Goal: Communication & Community: Share content

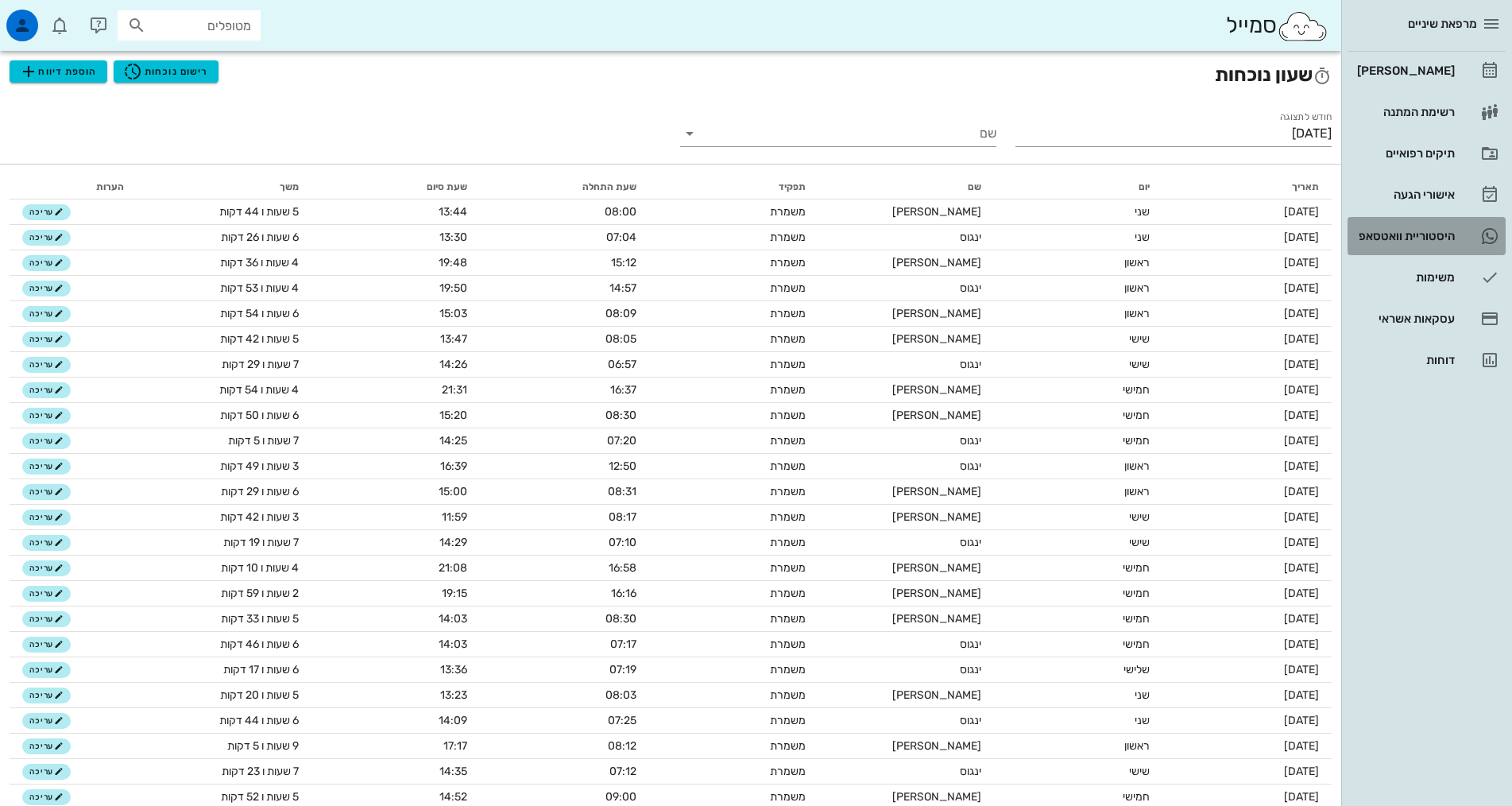
click at [1416, 239] on div "היסטוריית וואטסאפ" at bounding box center [1404, 236] width 101 height 13
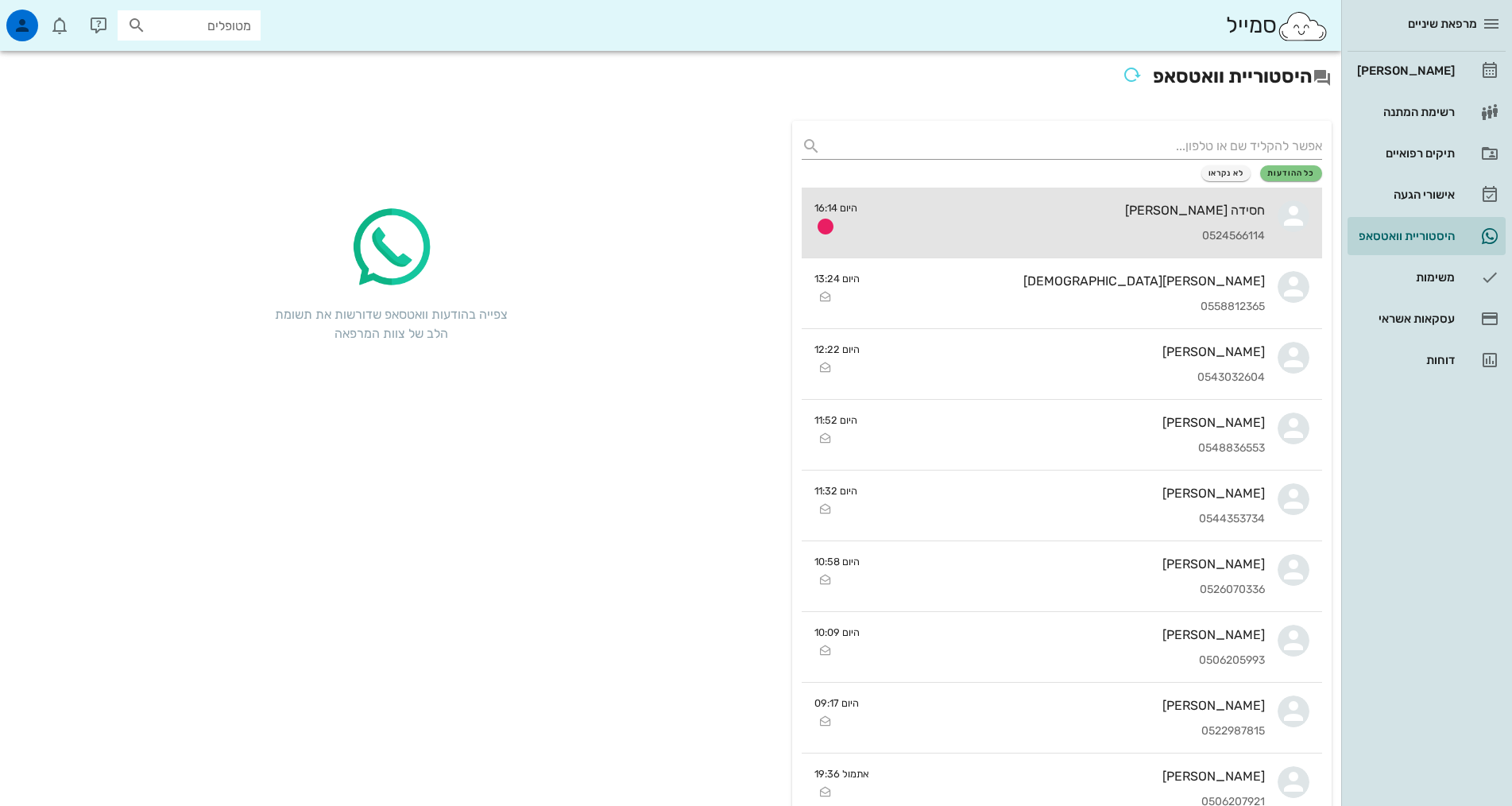
click at [1159, 230] on div "0524566114" at bounding box center [1068, 236] width 395 height 13
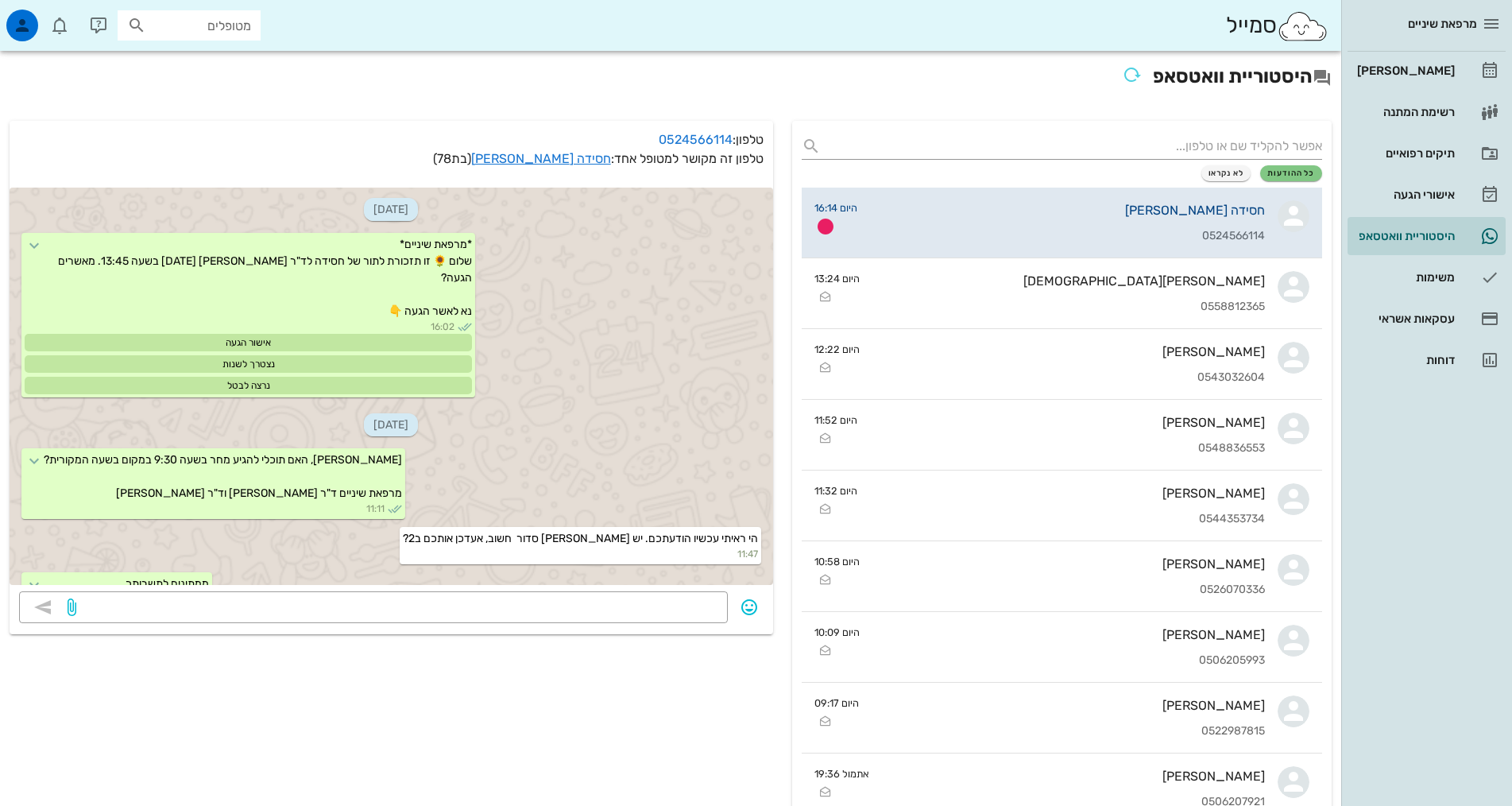
scroll to position [499, 0]
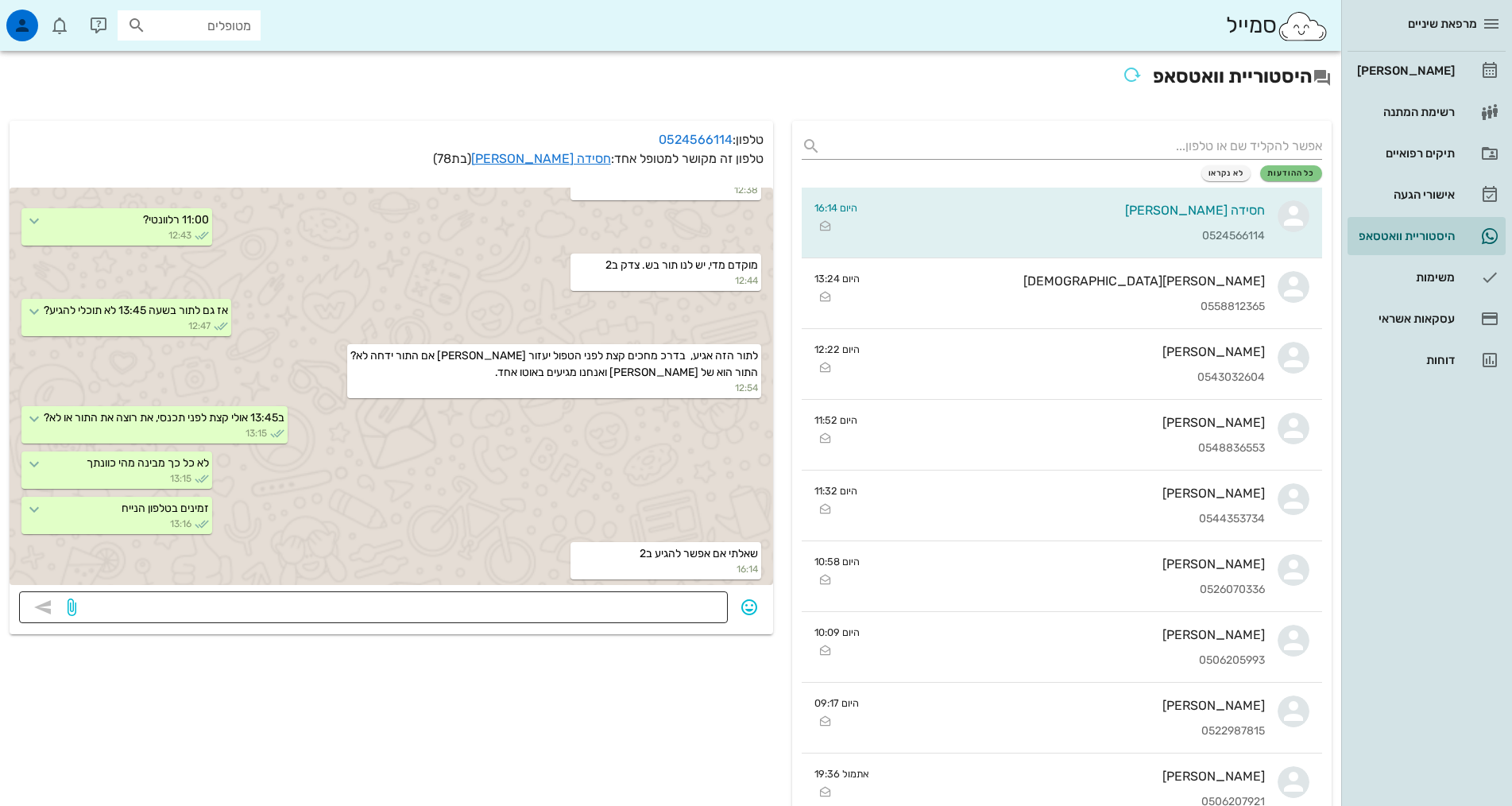
click at [679, 608] on textarea at bounding box center [398, 608] width 639 height 25
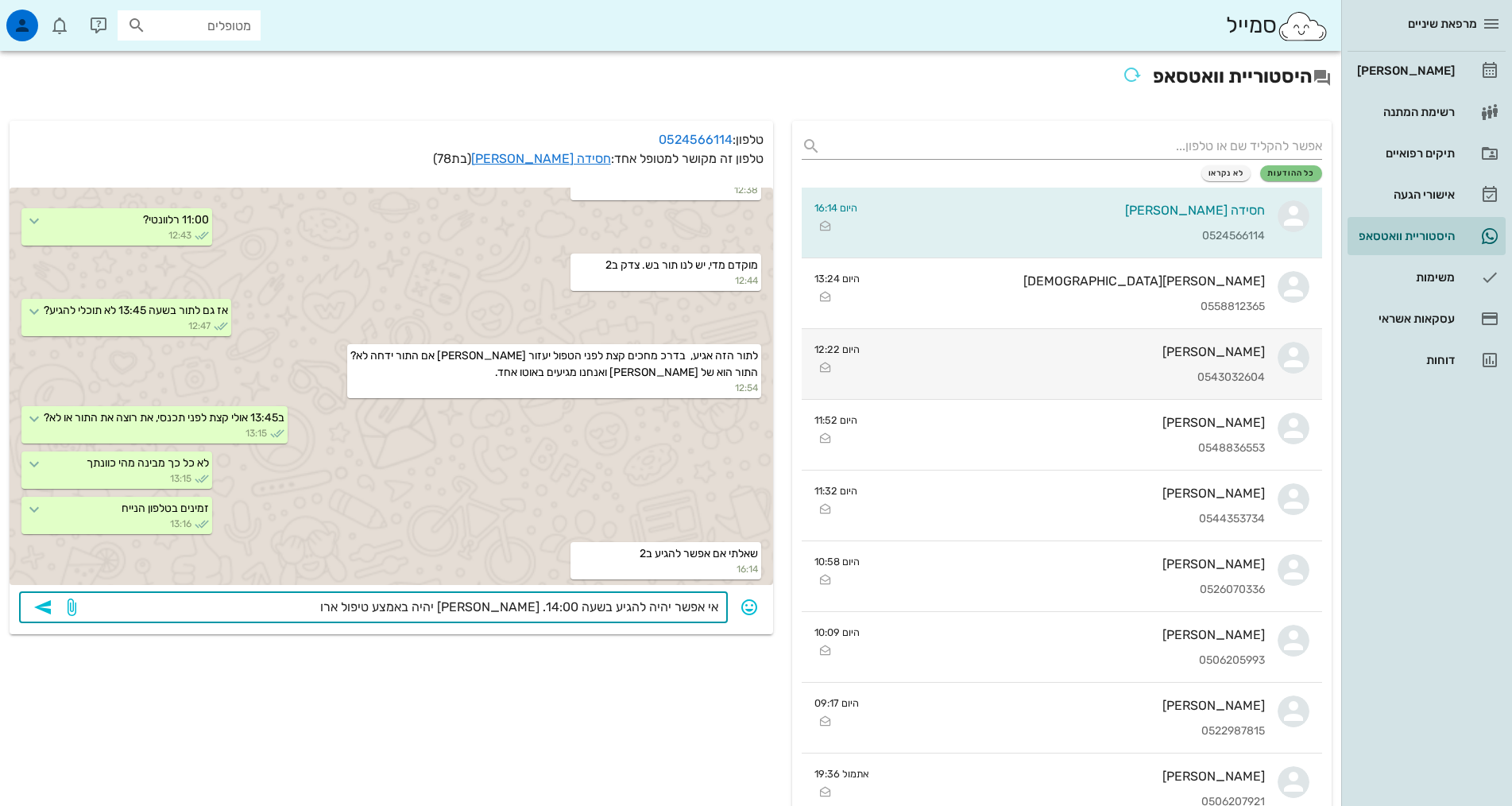
type textarea "אי אפשר יהיה להגיע בשעה 14:00. [PERSON_NAME] יהיה באמצע טיפול ארוך"
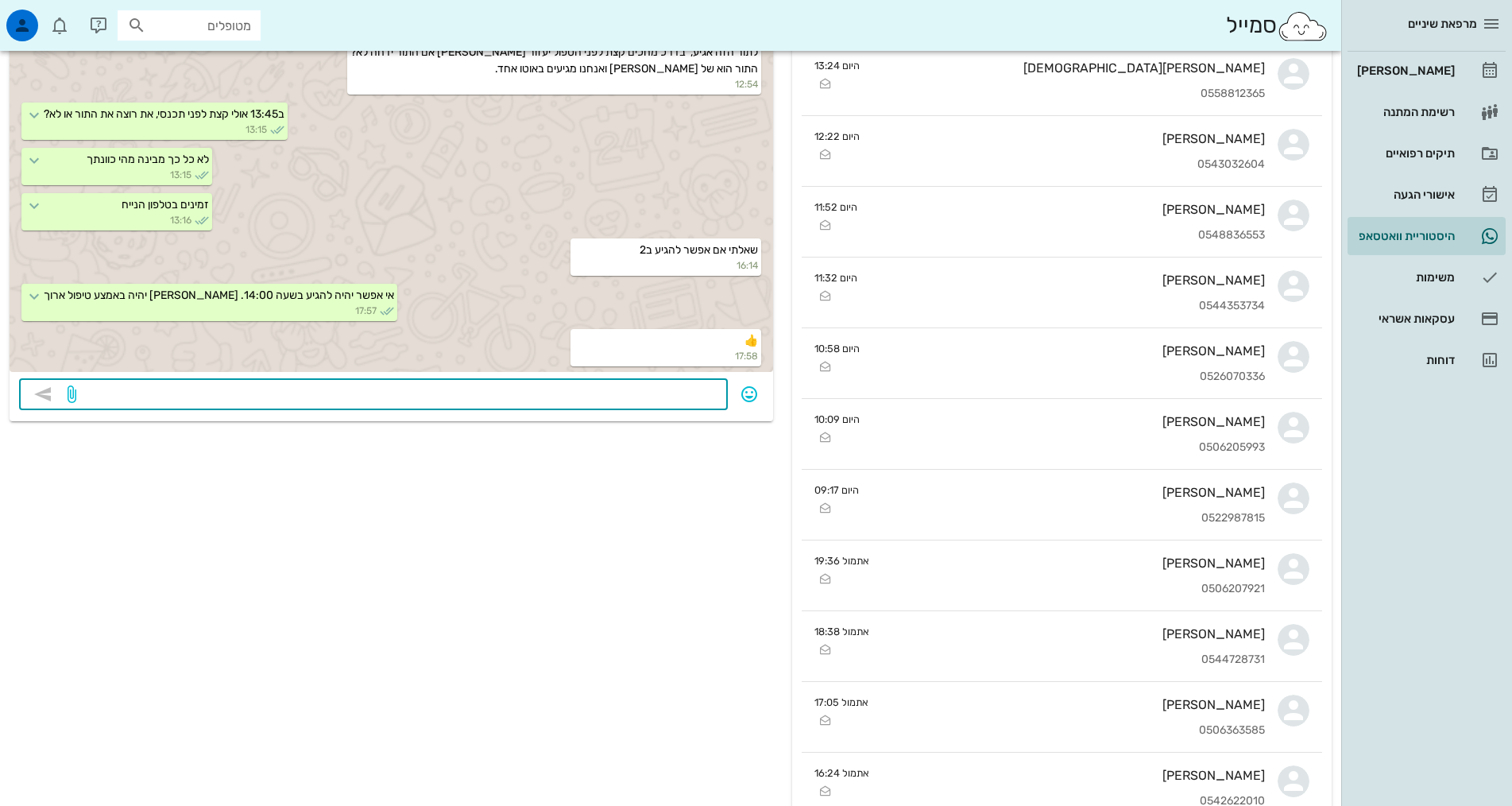
scroll to position [159, 0]
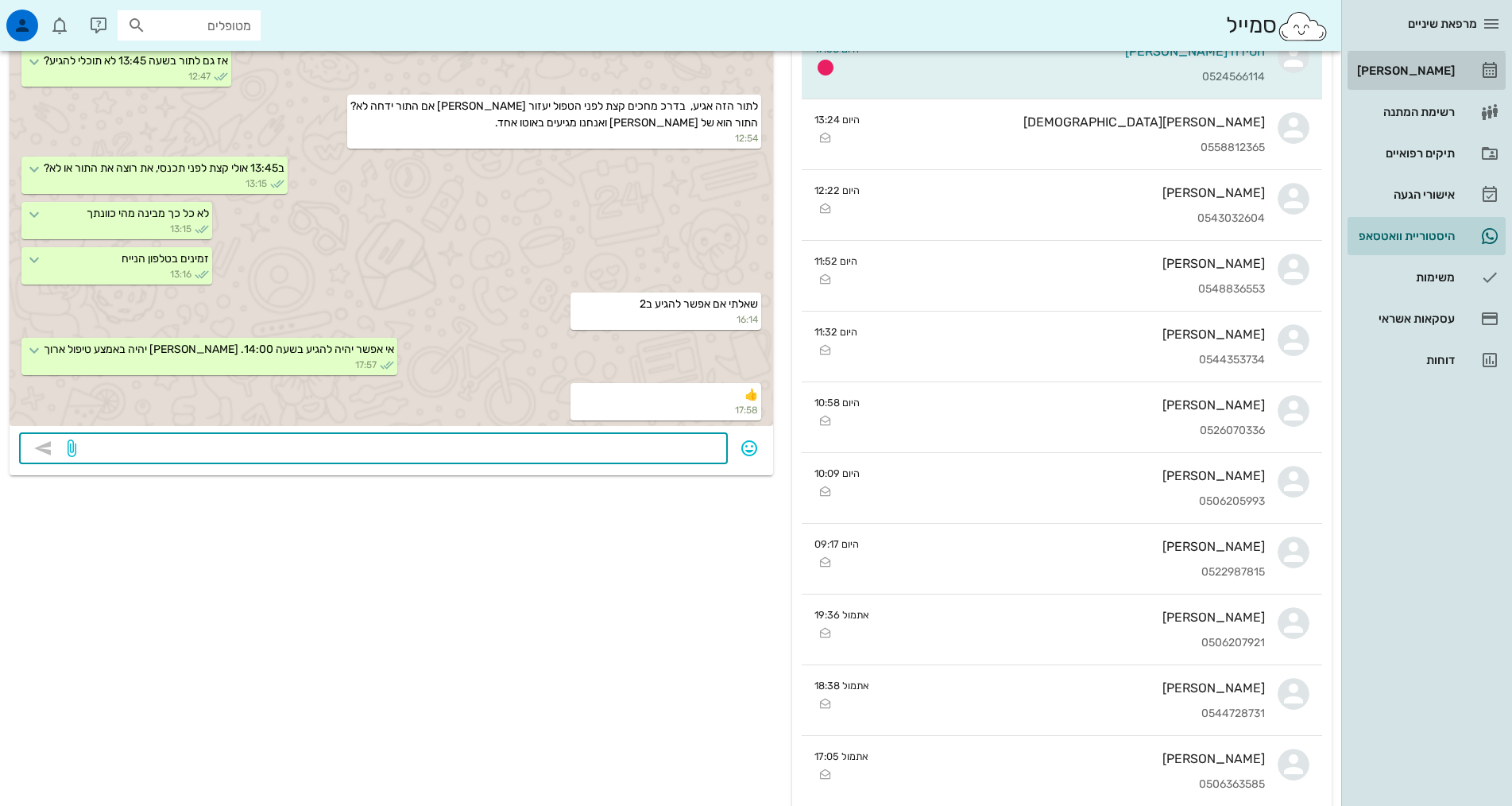
click at [1433, 66] on div "[PERSON_NAME]" at bounding box center [1404, 71] width 101 height 13
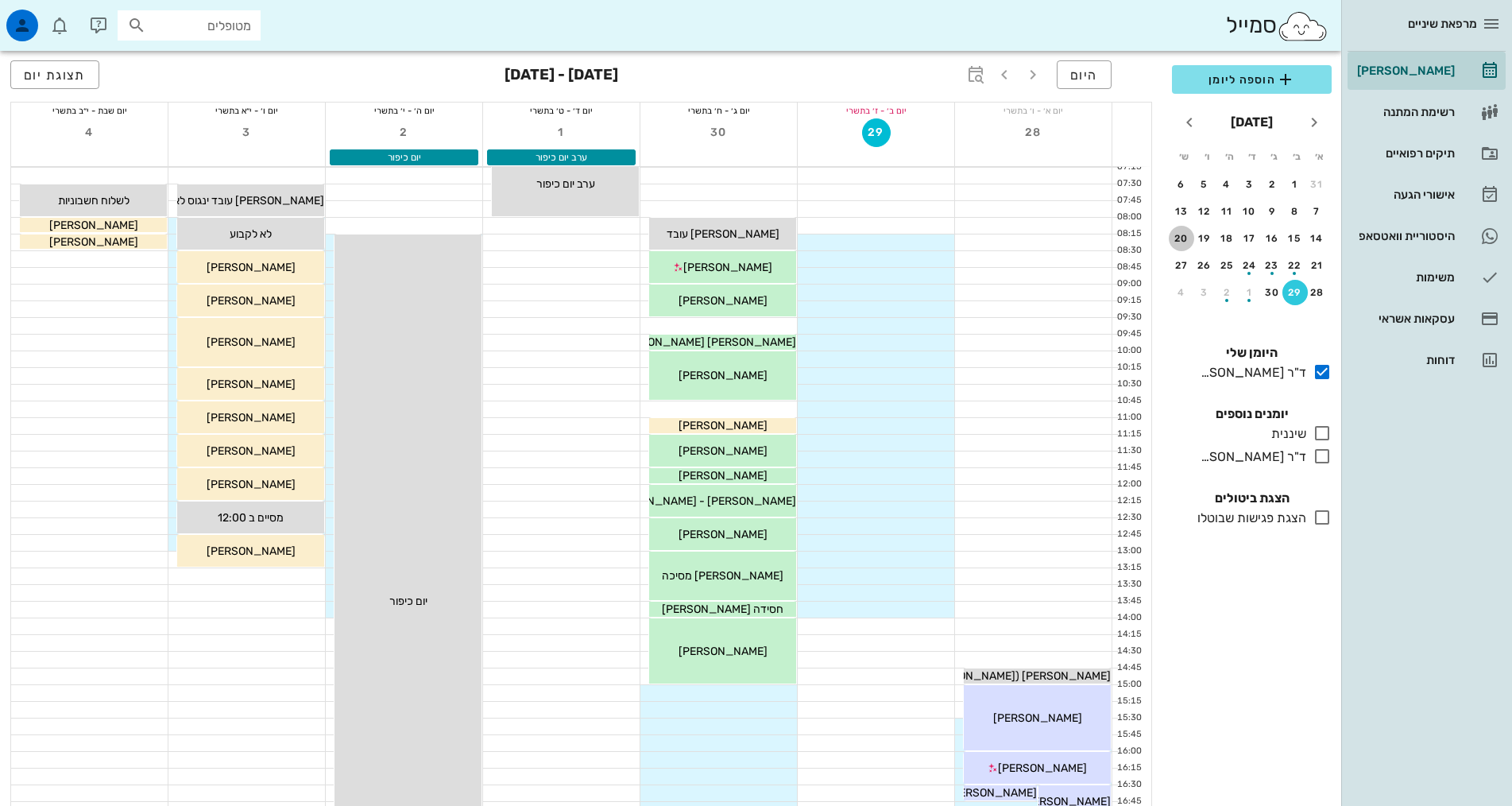
click at [1180, 232] on button "20" at bounding box center [1181, 238] width 25 height 25
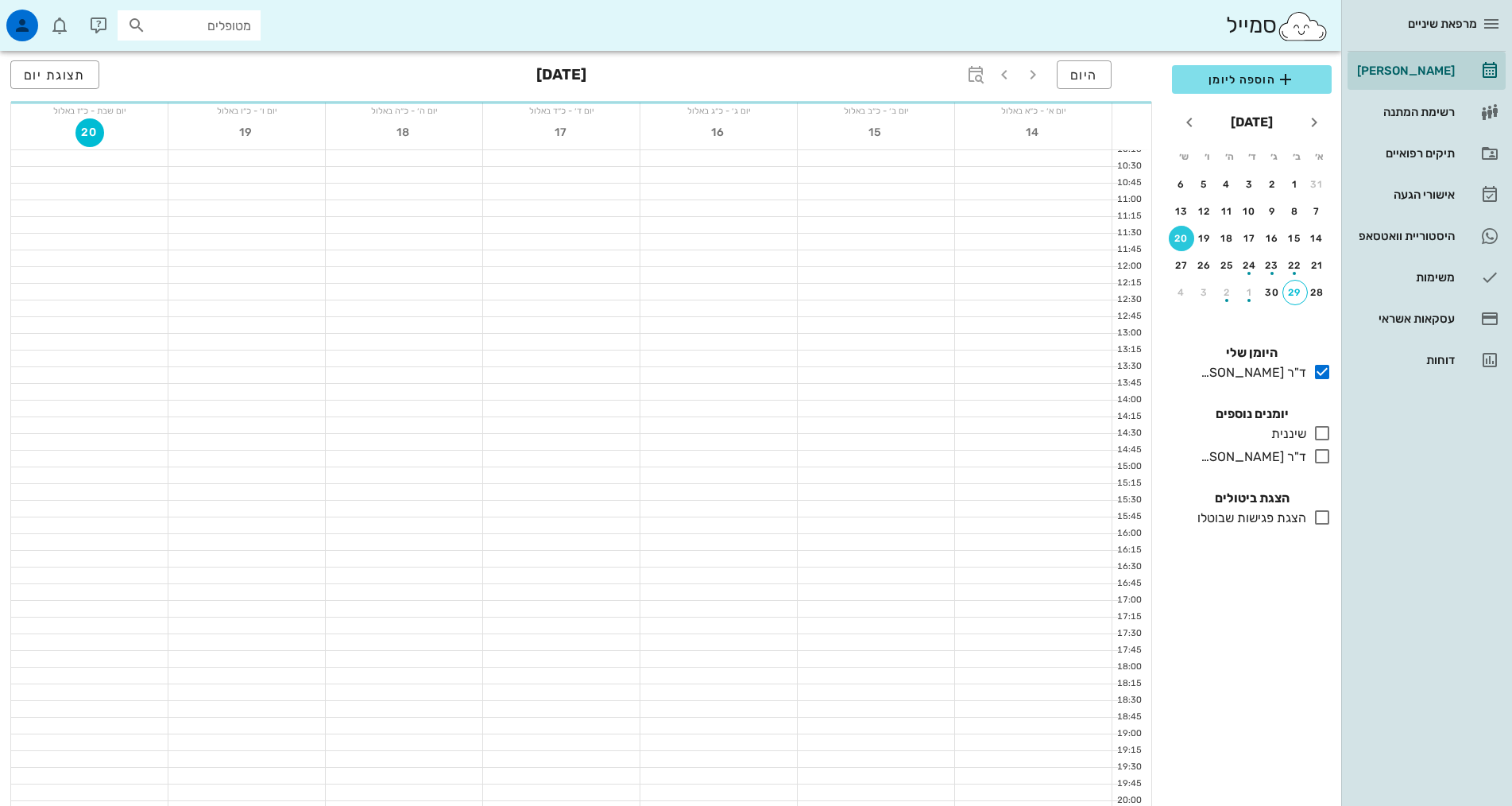
scroll to position [479, 0]
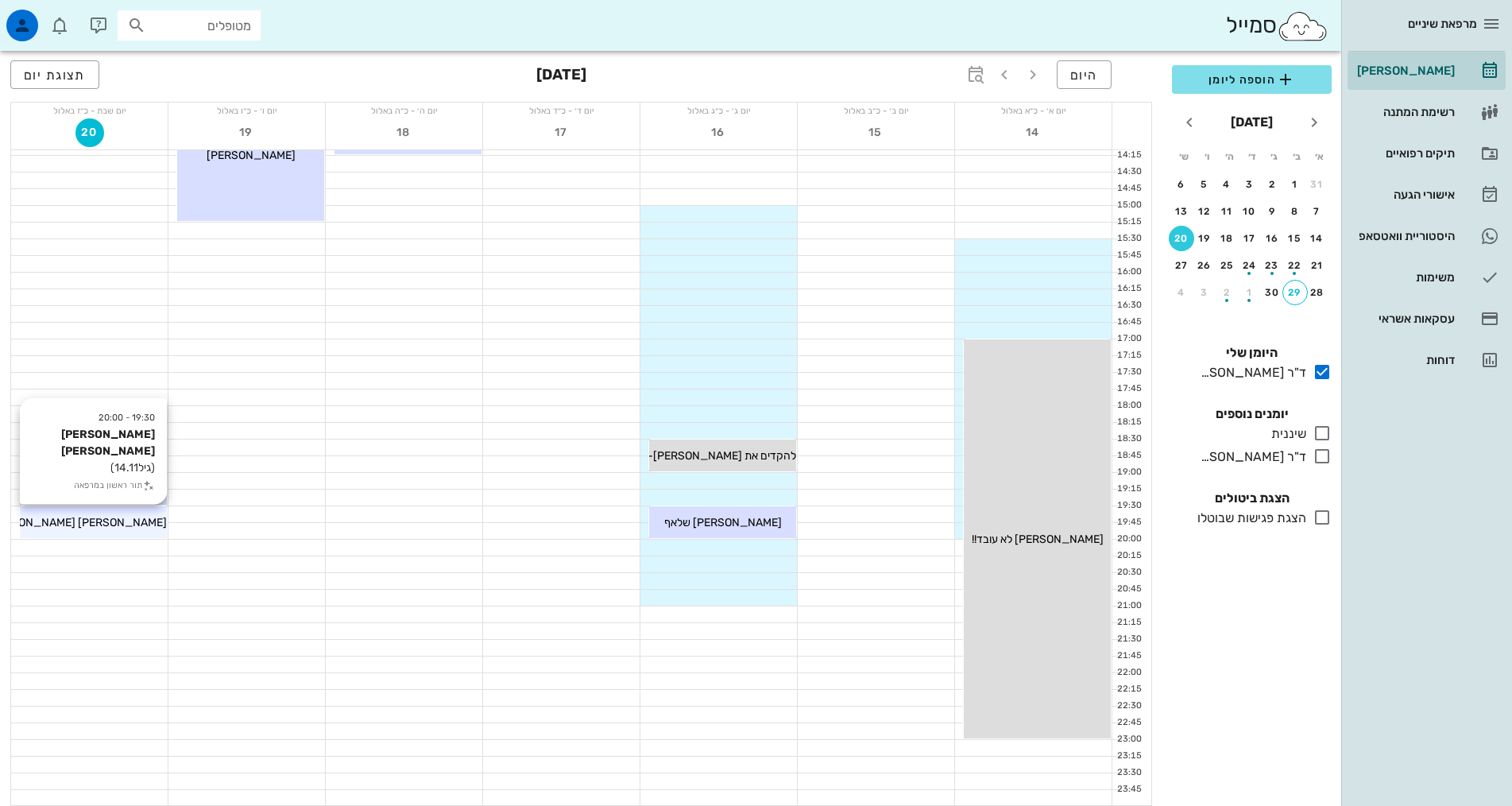
click at [101, 518] on span "[PERSON_NAME] [PERSON_NAME]" at bounding box center [77, 522] width 180 height 13
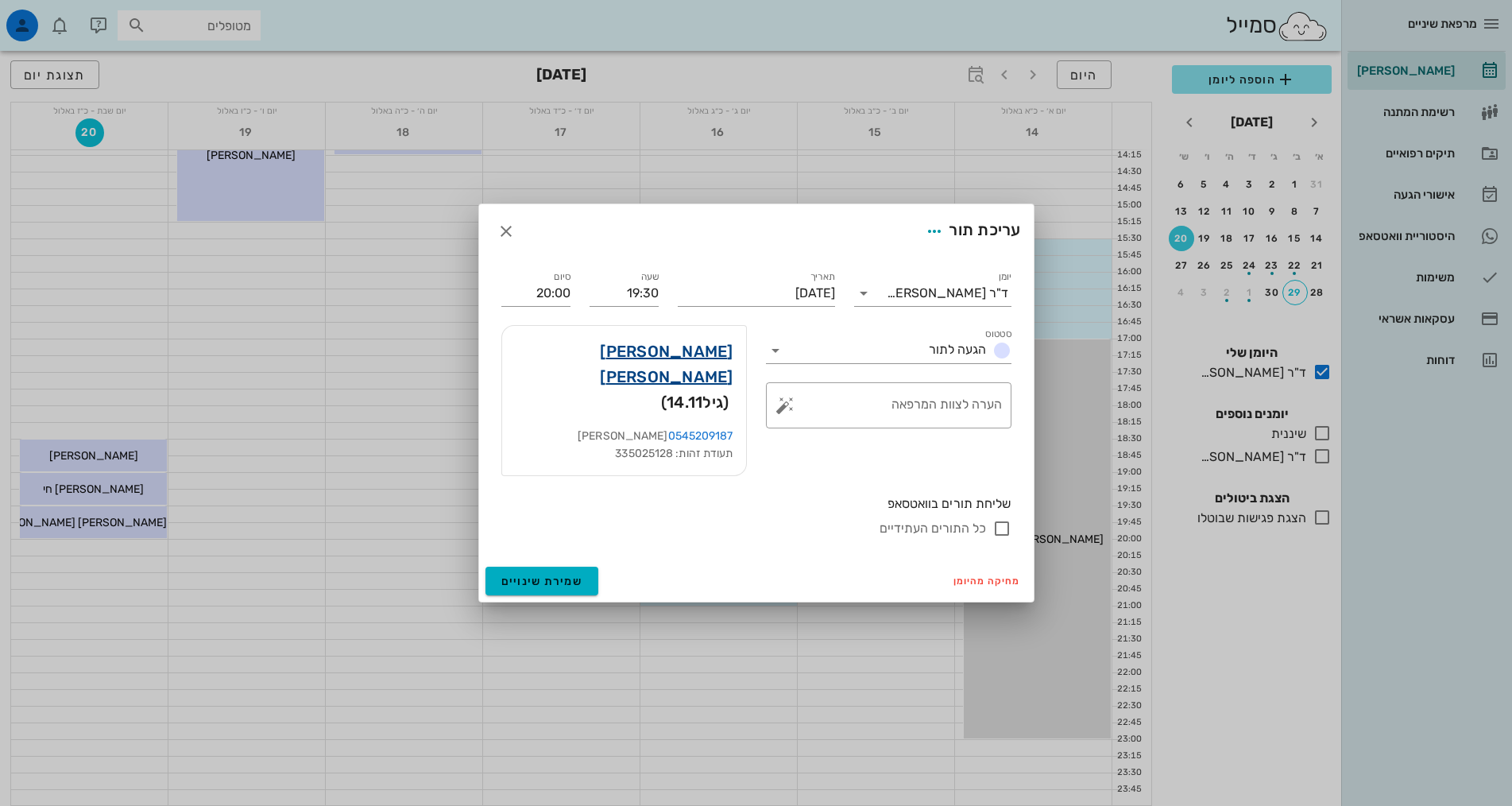
click at [719, 377] on link "[PERSON_NAME] [PERSON_NAME]" at bounding box center [624, 364] width 218 height 51
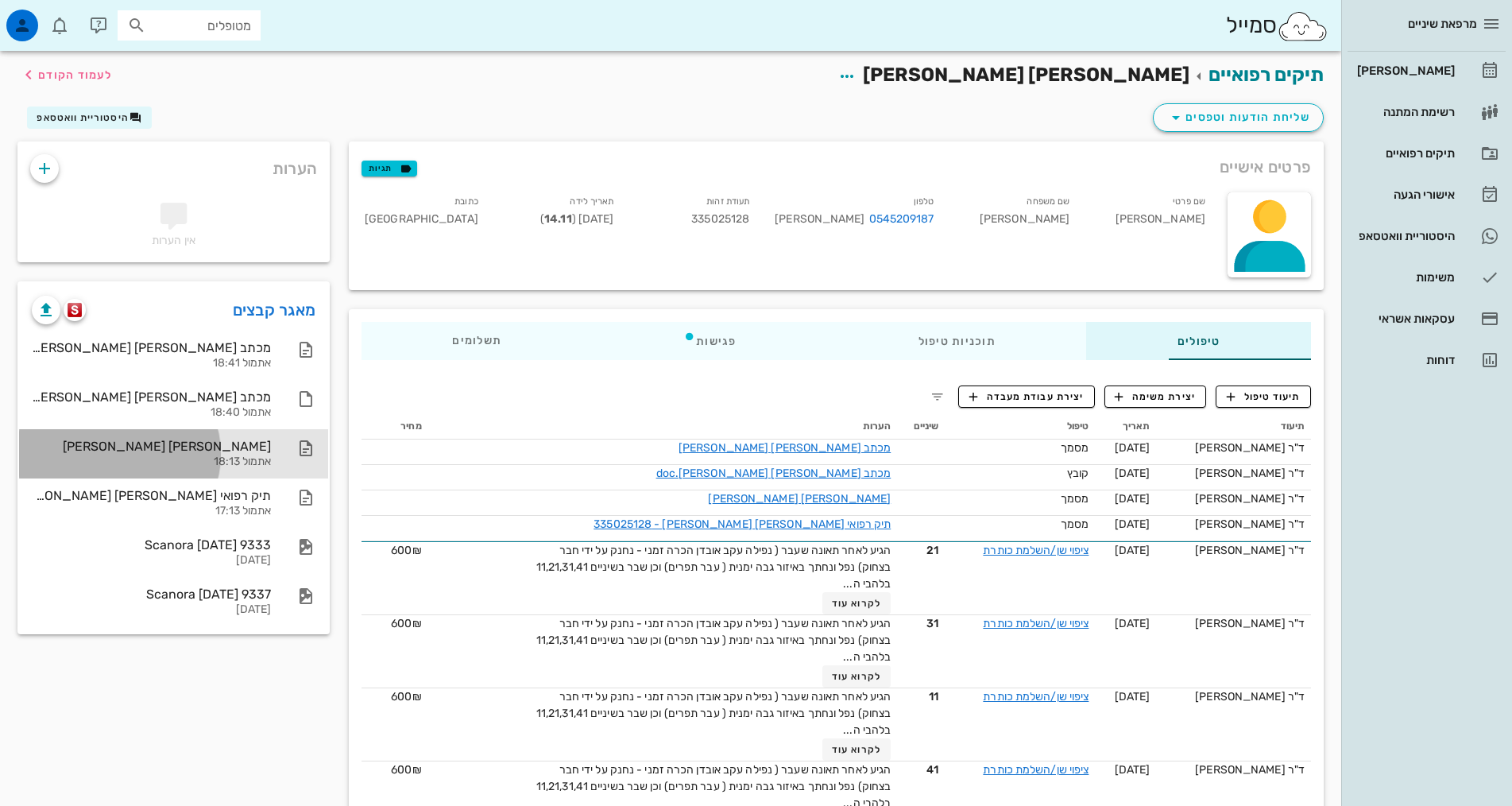
click at [163, 454] on div "סער זהבי הפניקס אתמול 18:13" at bounding box center [173, 453] width 309 height 49
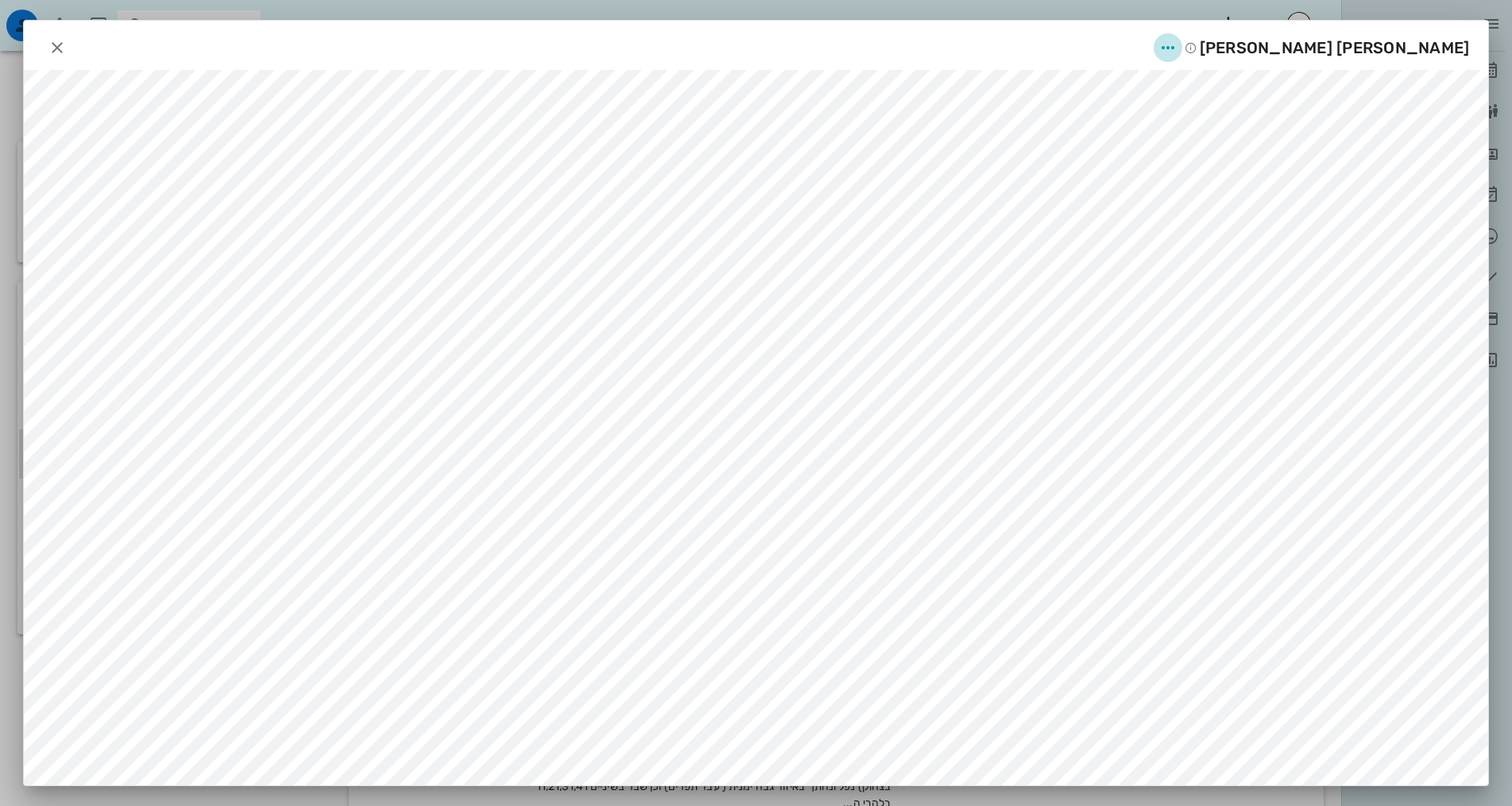
click at [1177, 51] on icon "button" at bounding box center [1168, 48] width 19 height 19
click at [1293, 125] on div "שיתוף" at bounding box center [1305, 125] width 43 height 15
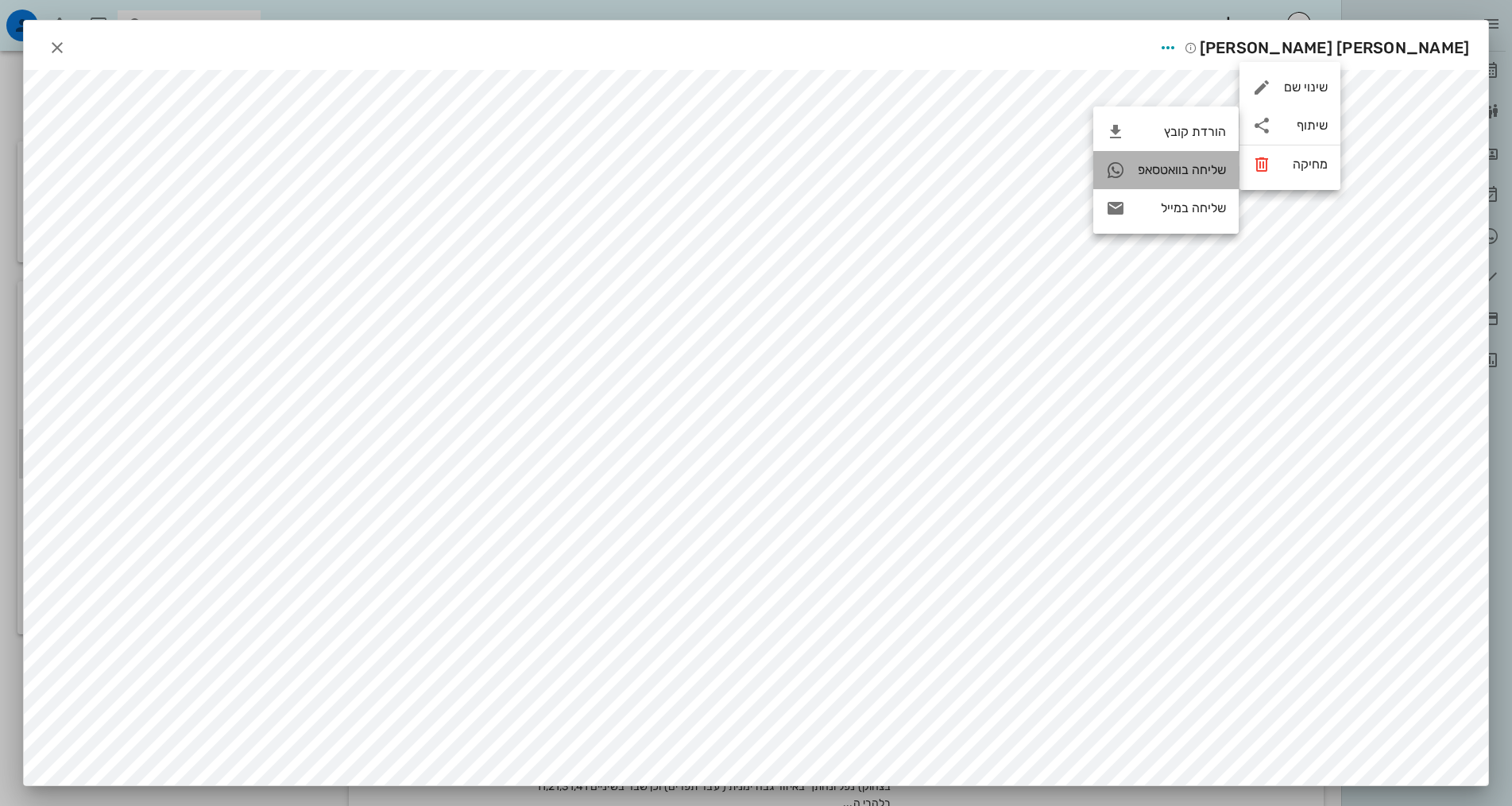
click at [1218, 166] on div "שליחה בוואטסאפ" at bounding box center [1182, 170] width 89 height 15
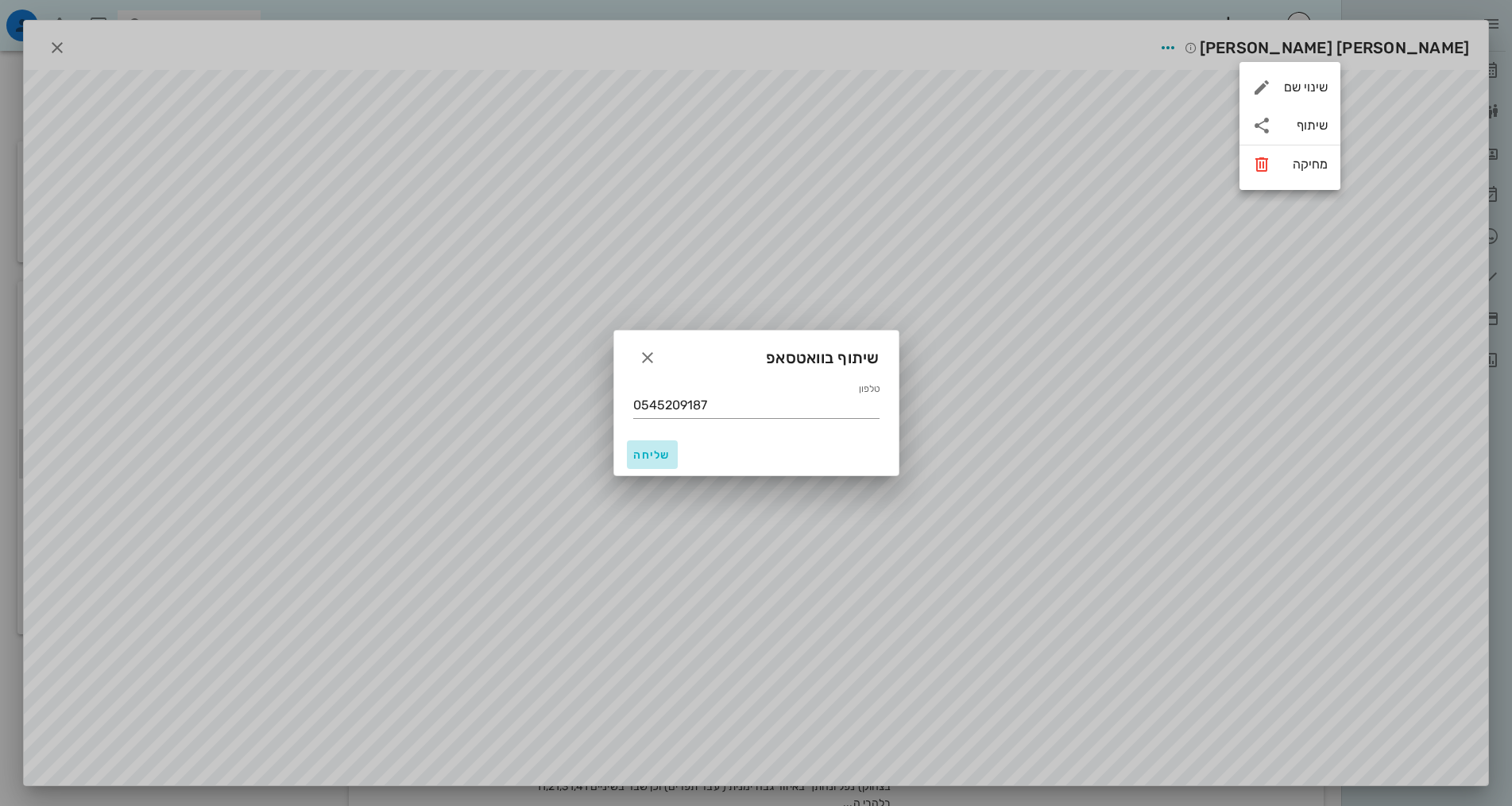
click at [649, 458] on span "שליחה" at bounding box center [652, 455] width 39 height 13
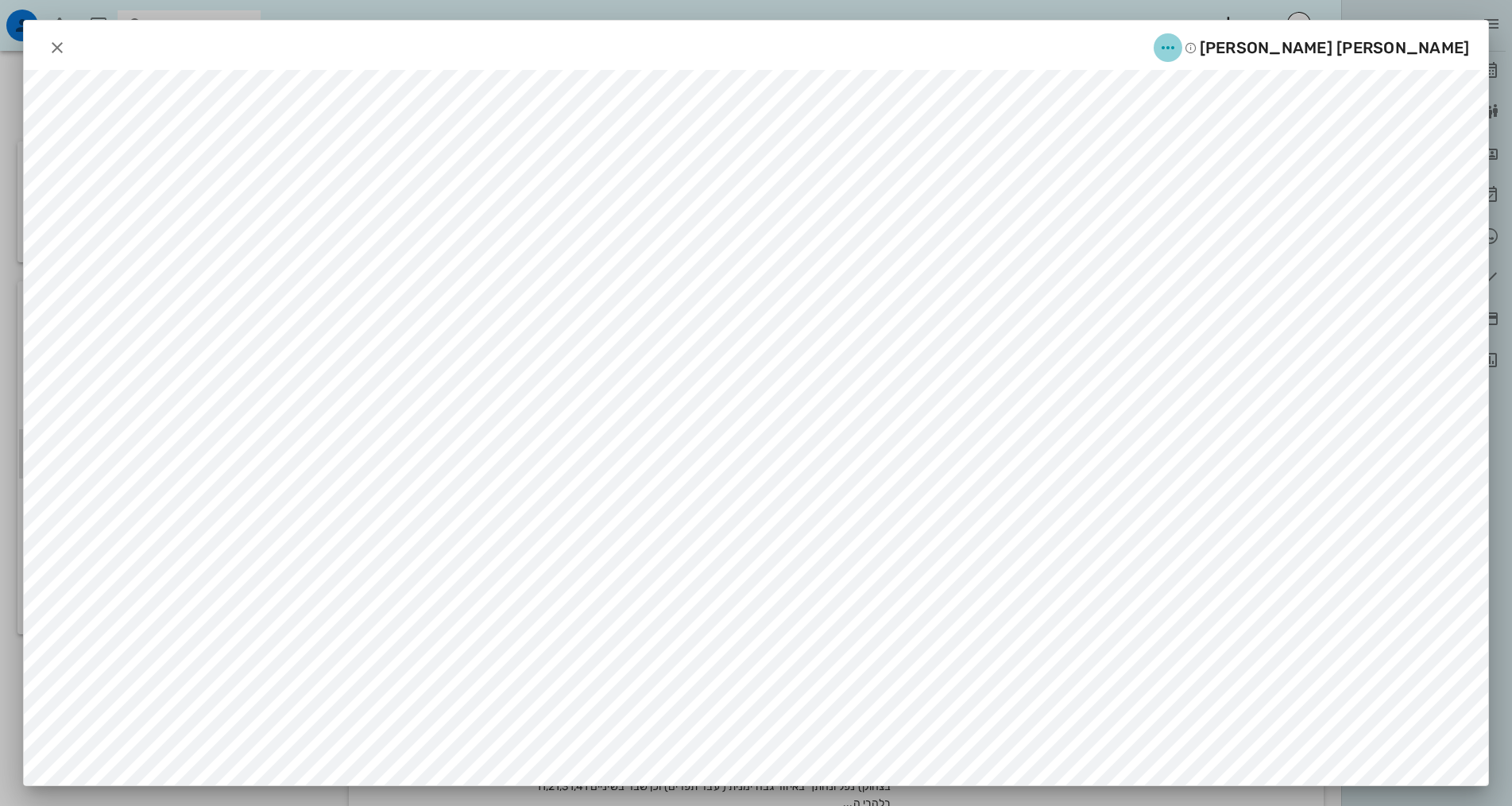
click at [1177, 47] on icon "button" at bounding box center [1168, 48] width 19 height 19
click at [59, 43] on icon "button" at bounding box center [57, 48] width 19 height 19
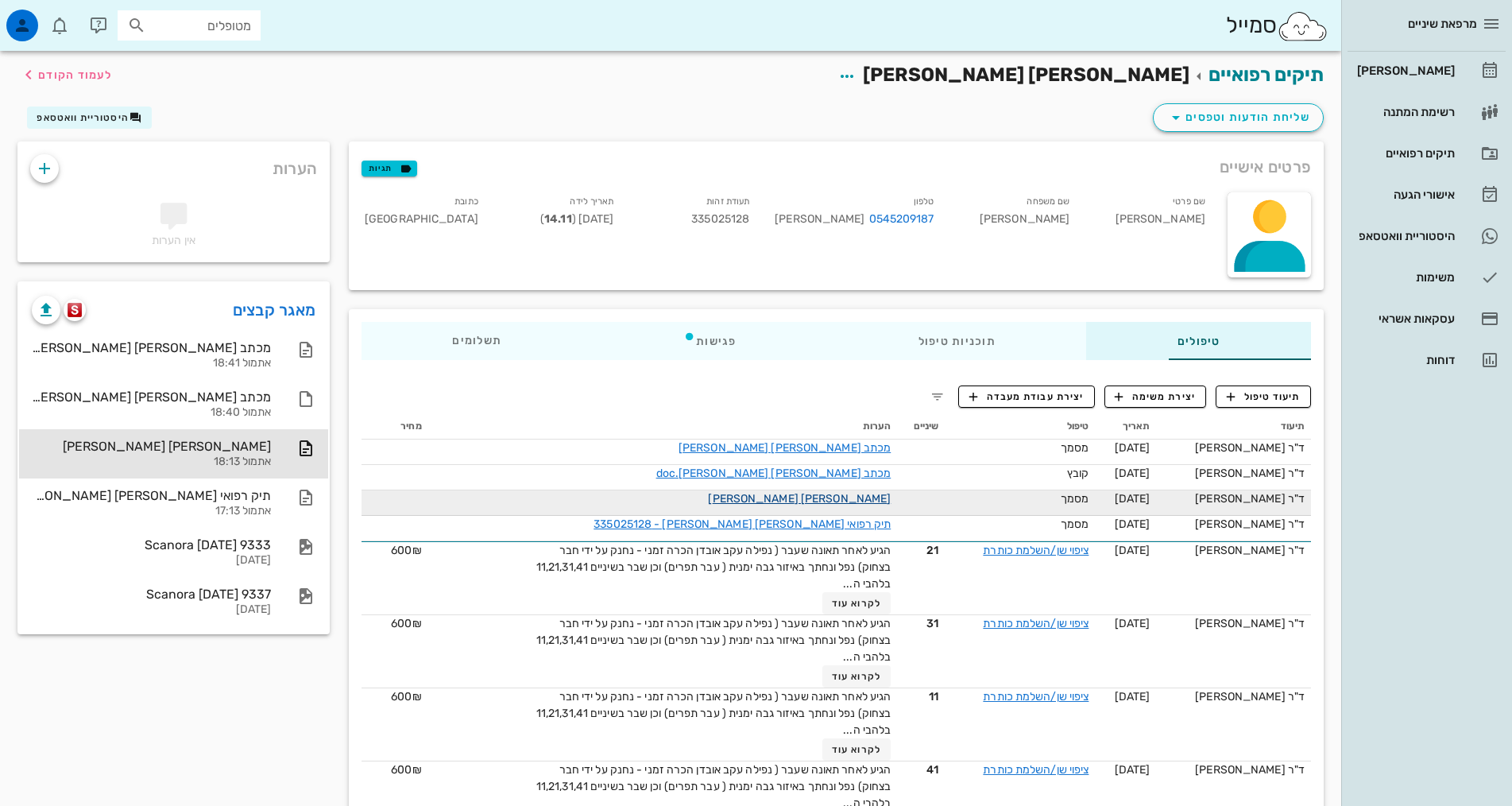
click at [833, 500] on link "[PERSON_NAME] [PERSON_NAME]" at bounding box center [799, 499] width 183 height 13
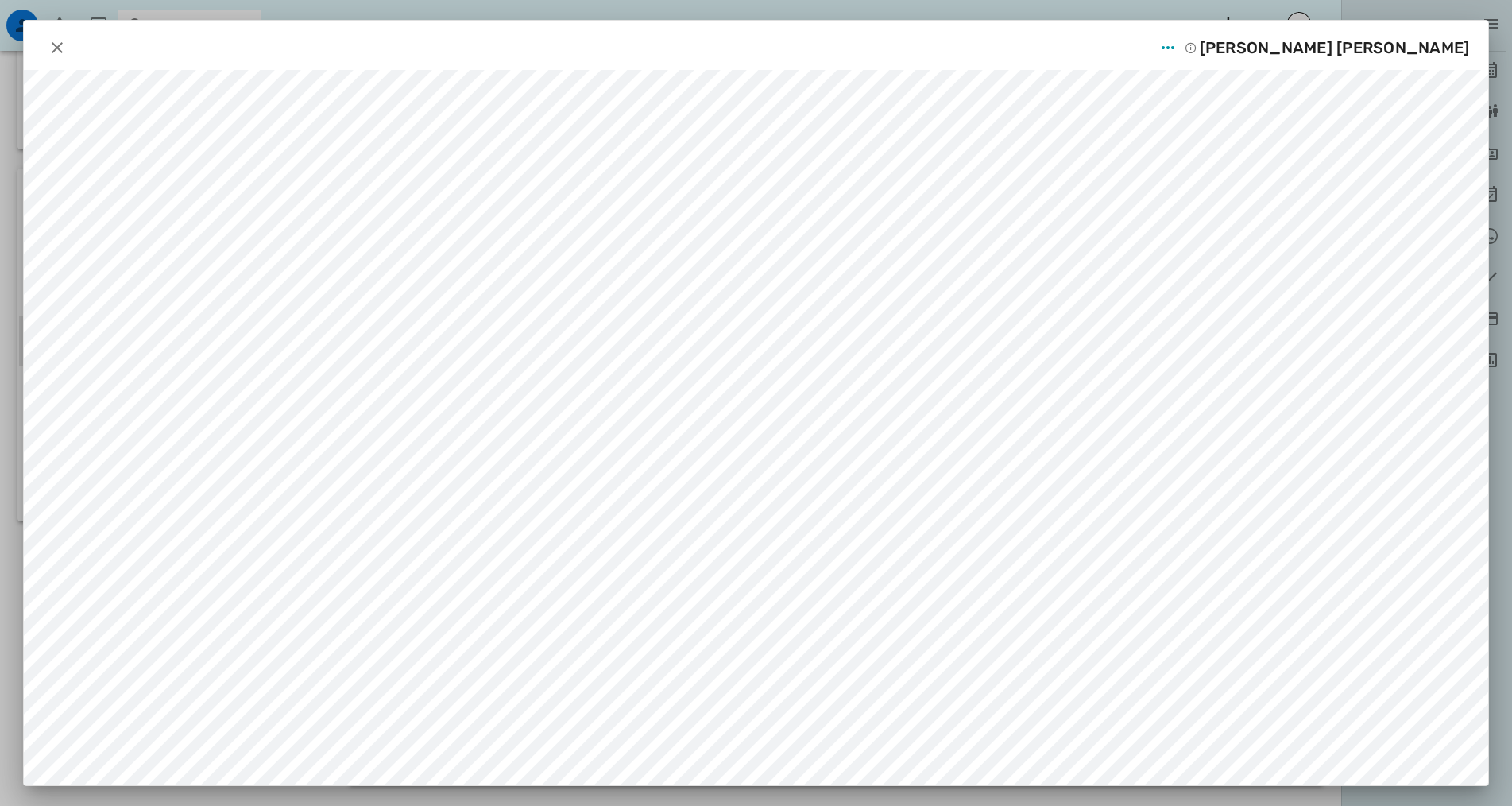
scroll to position [117, 0]
click at [66, 39] on icon "button" at bounding box center [57, 48] width 19 height 19
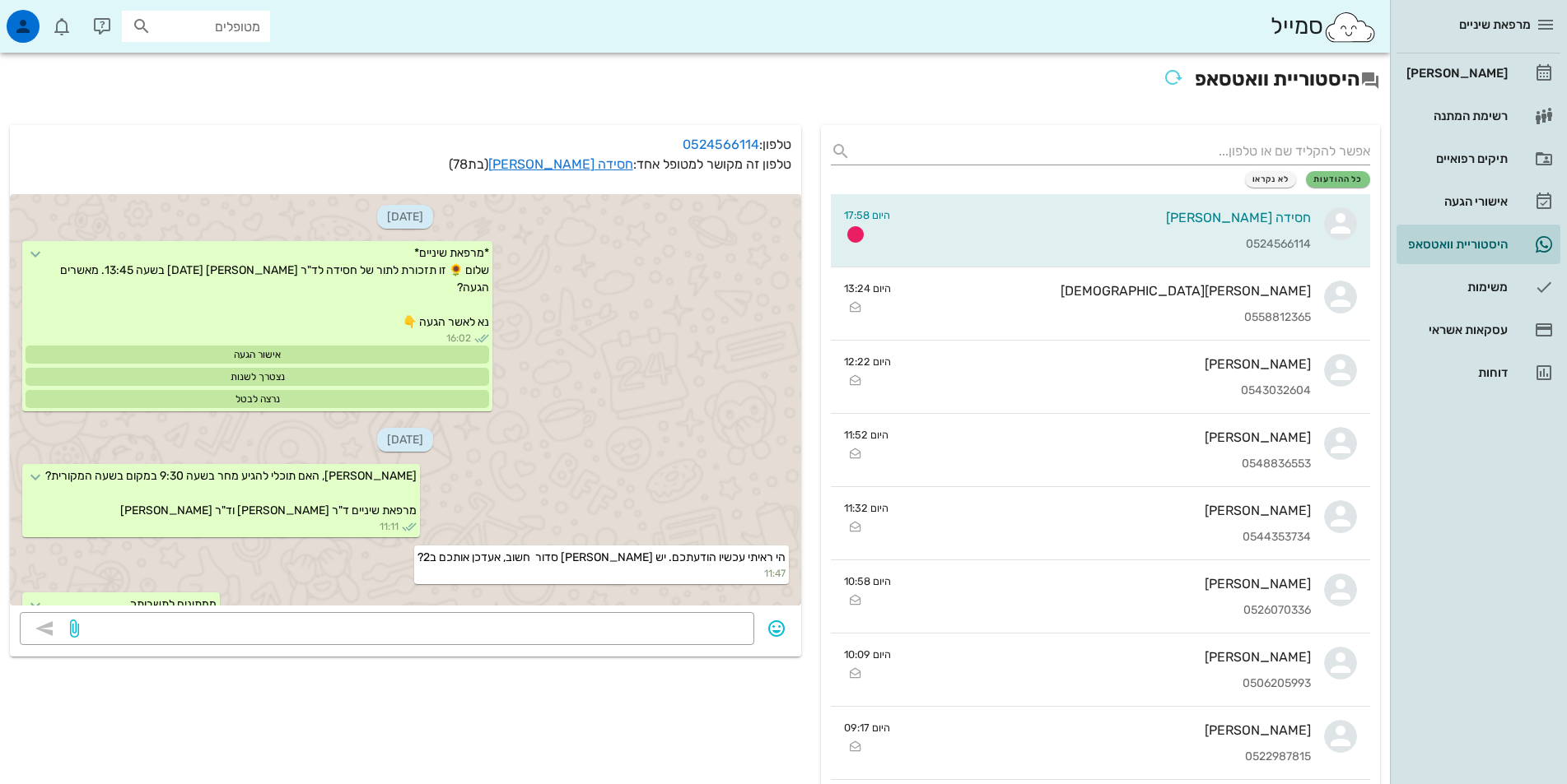
scroll to position [612, 0]
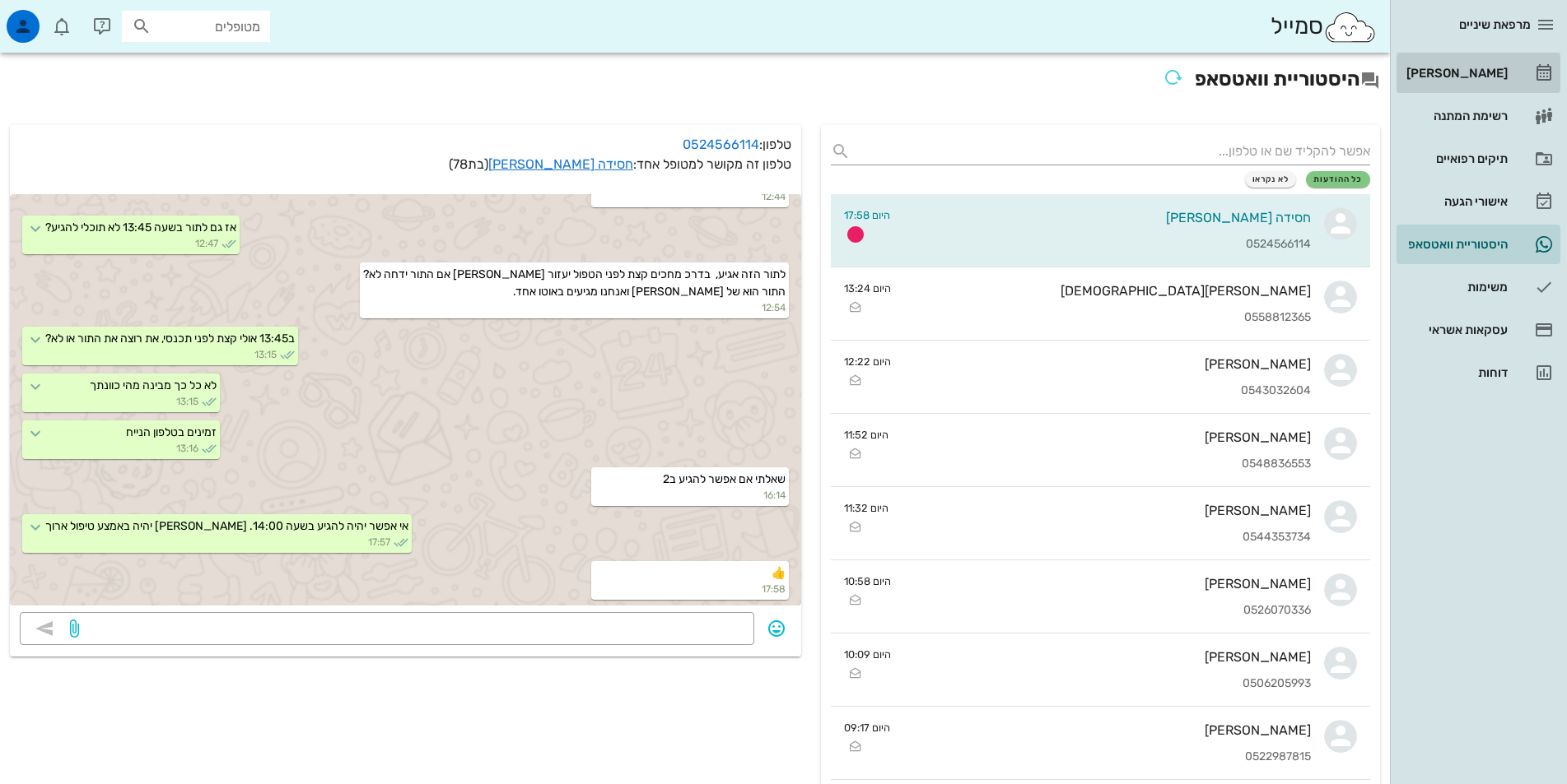
click at [1452, 71] on div "[PERSON_NAME]" at bounding box center [1455, 73] width 105 height 14
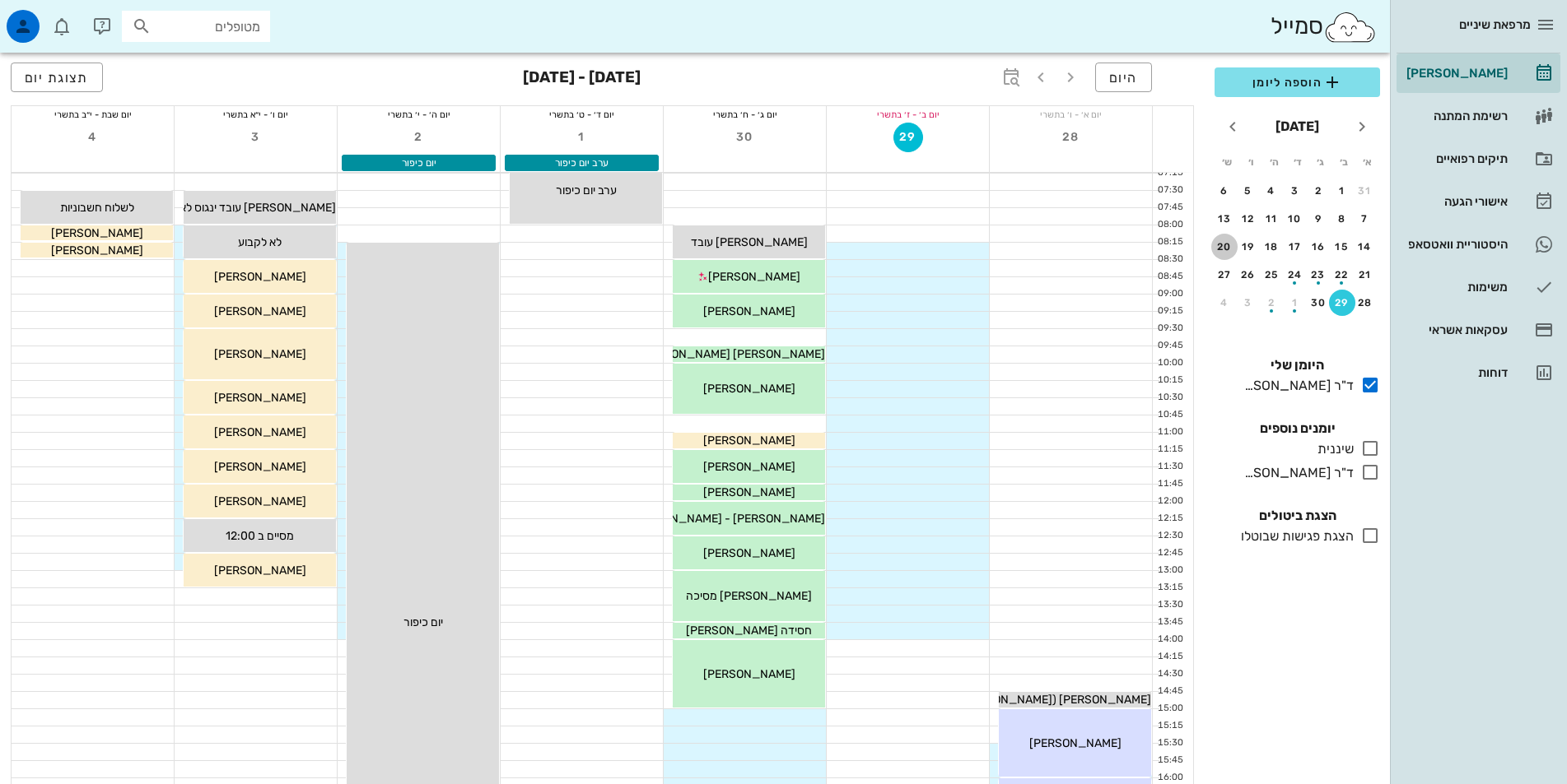
click at [1228, 243] on div "20" at bounding box center [1224, 247] width 26 height 12
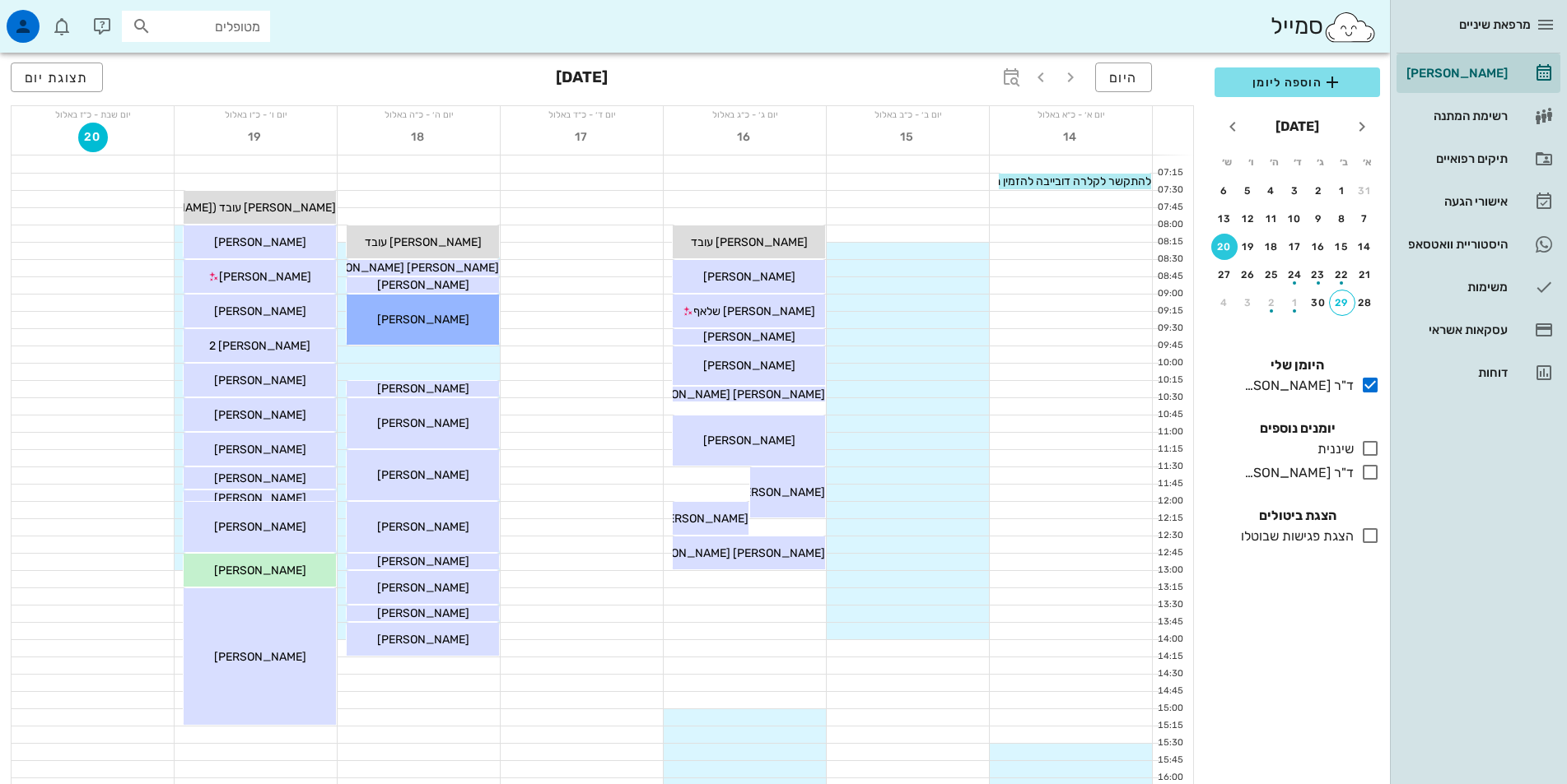
scroll to position [546, 0]
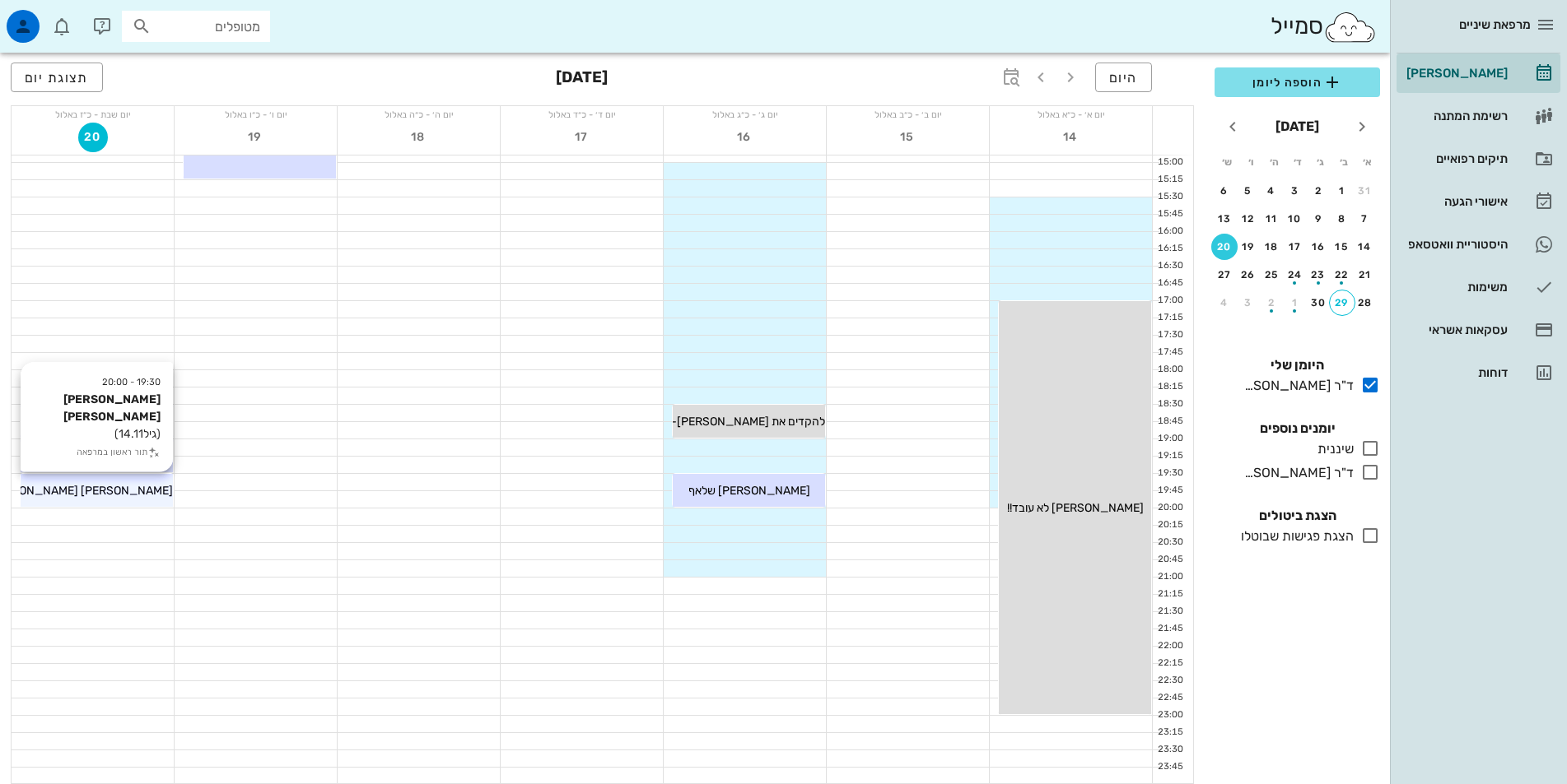
click at [111, 495] on span "[PERSON_NAME] [PERSON_NAME]" at bounding box center [80, 491] width 187 height 14
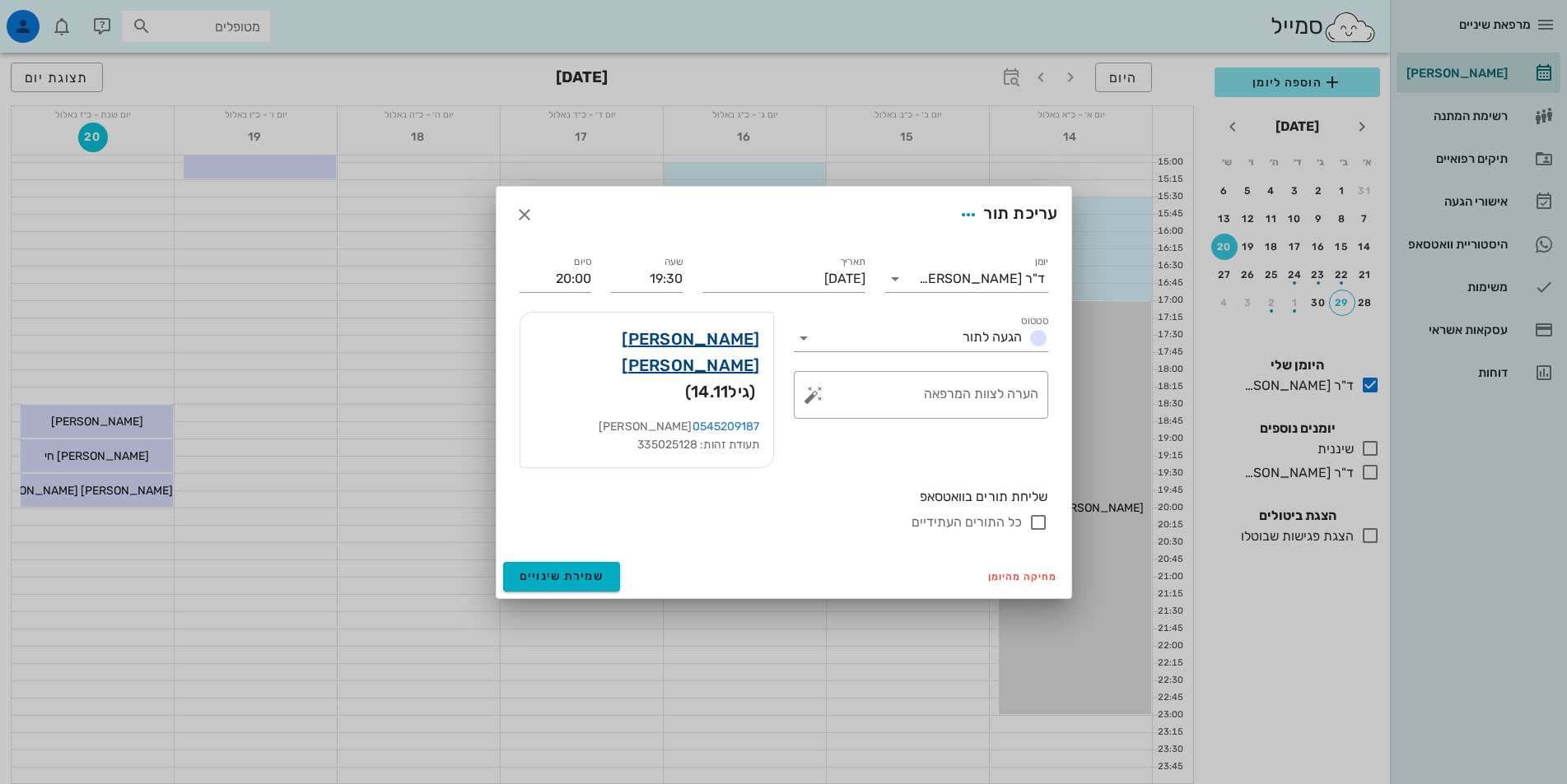
click at [740, 366] on link "[PERSON_NAME] [PERSON_NAME]" at bounding box center [647, 353] width 226 height 53
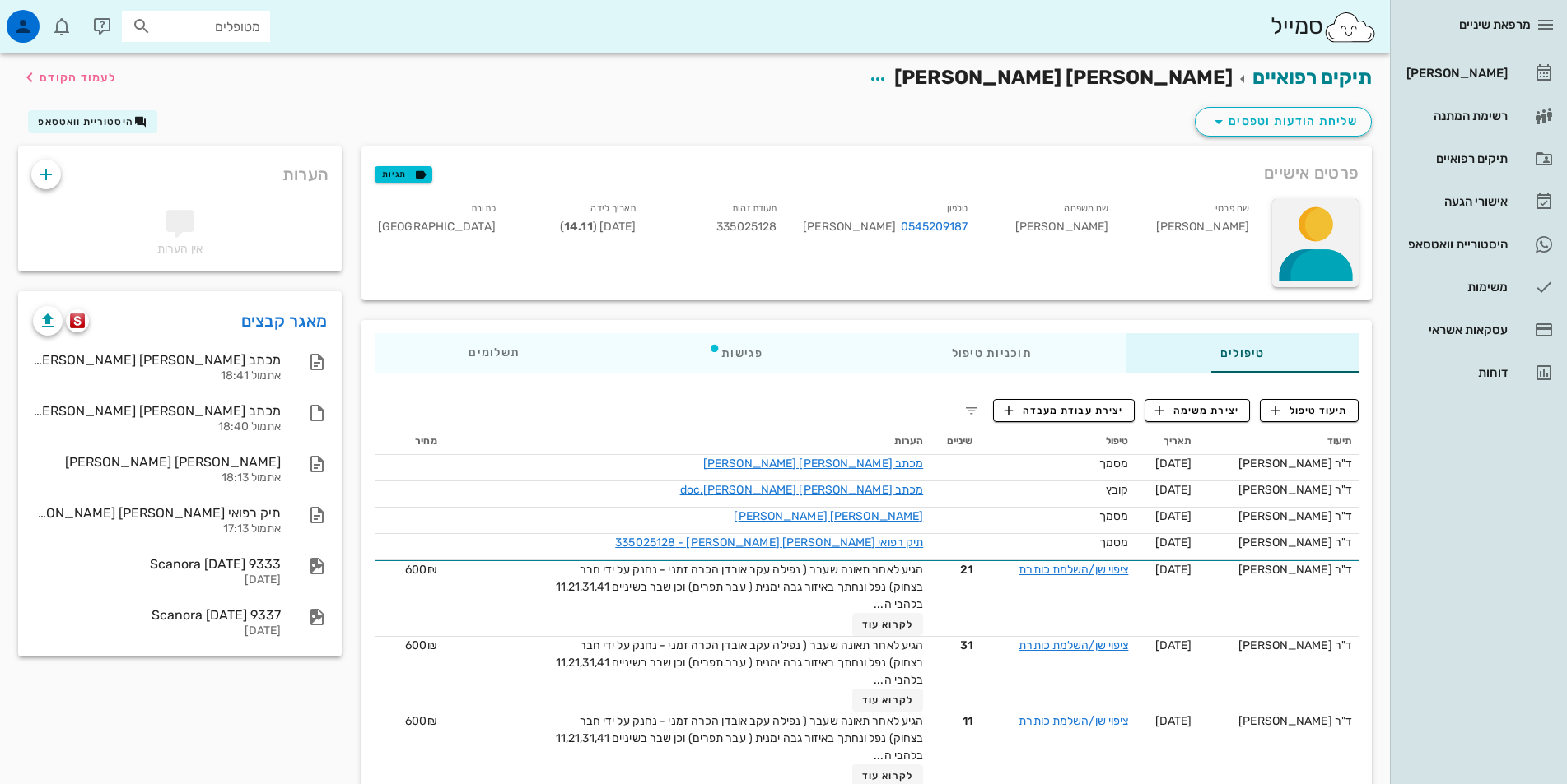
click at [1309, 238] on div at bounding box center [1315, 243] width 87 height 88
click at [1185, 183] on div "פרטים אישיים תגיות" at bounding box center [866, 172] width 1010 height 53
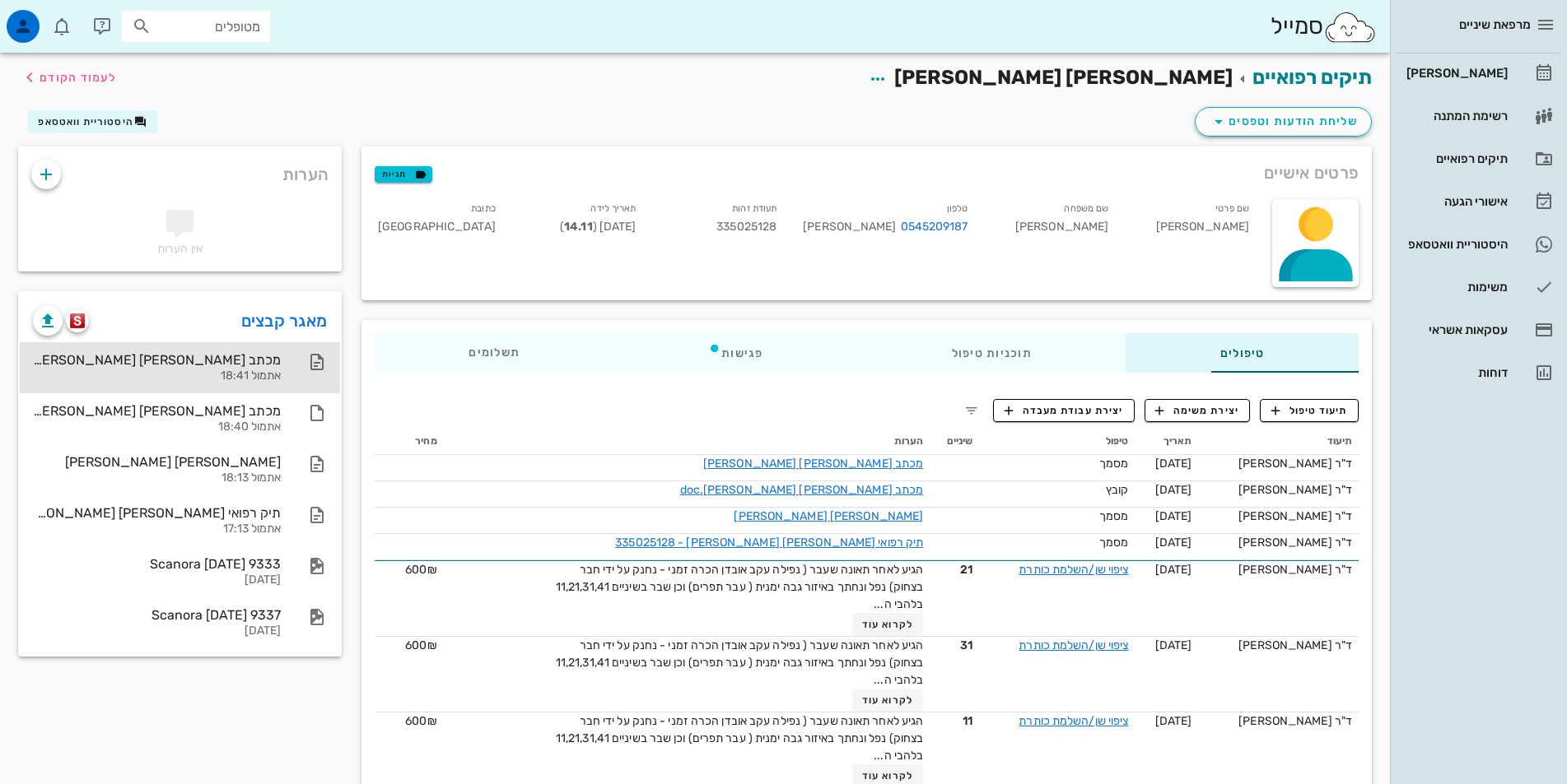
click at [150, 371] on div "אתמול 18:41" at bounding box center [157, 376] width 248 height 14
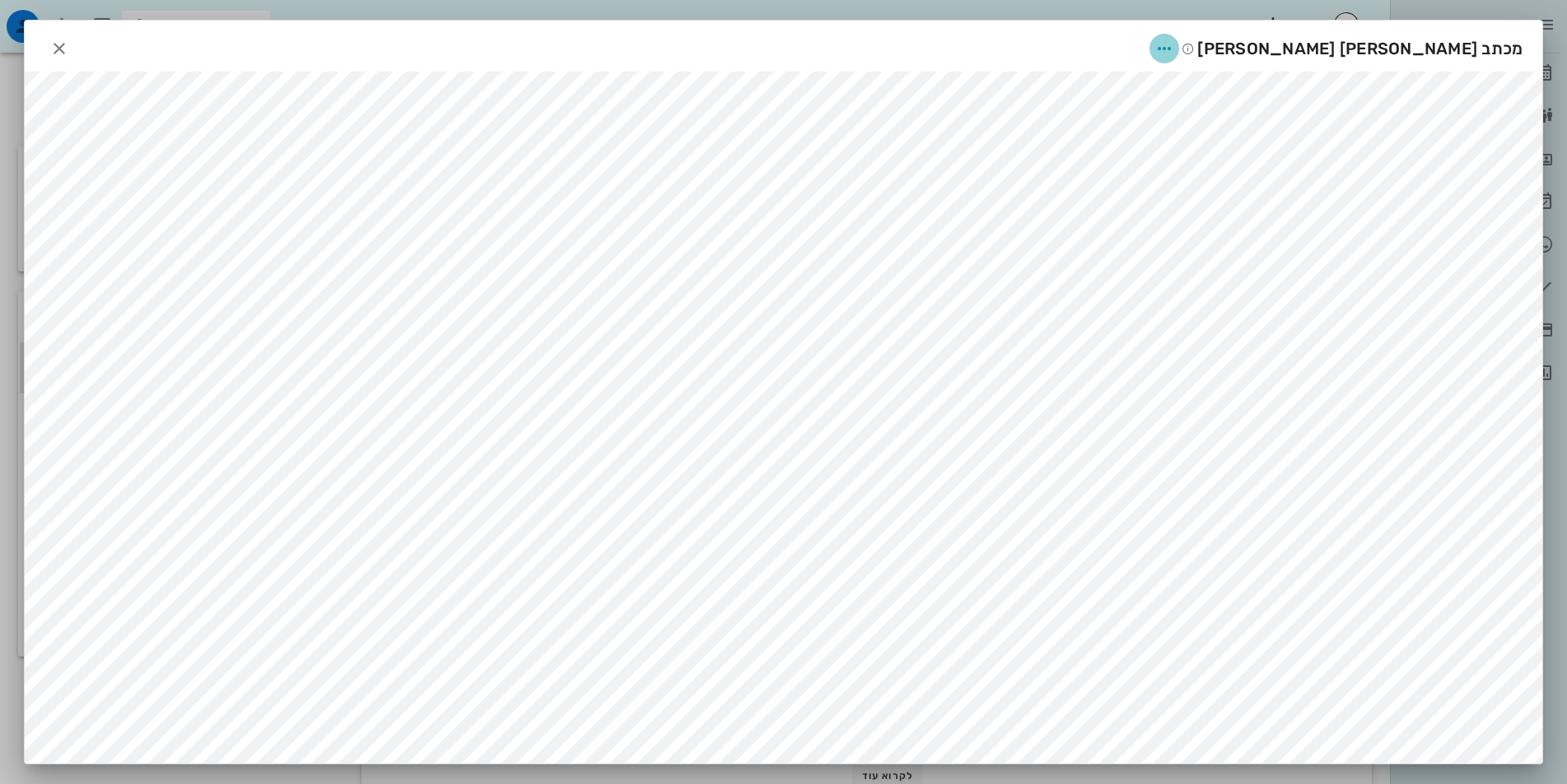
click at [1174, 48] on icon "button" at bounding box center [1164, 48] width 20 height 20
click at [1346, 130] on div "שיתוף" at bounding box center [1365, 128] width 45 height 15
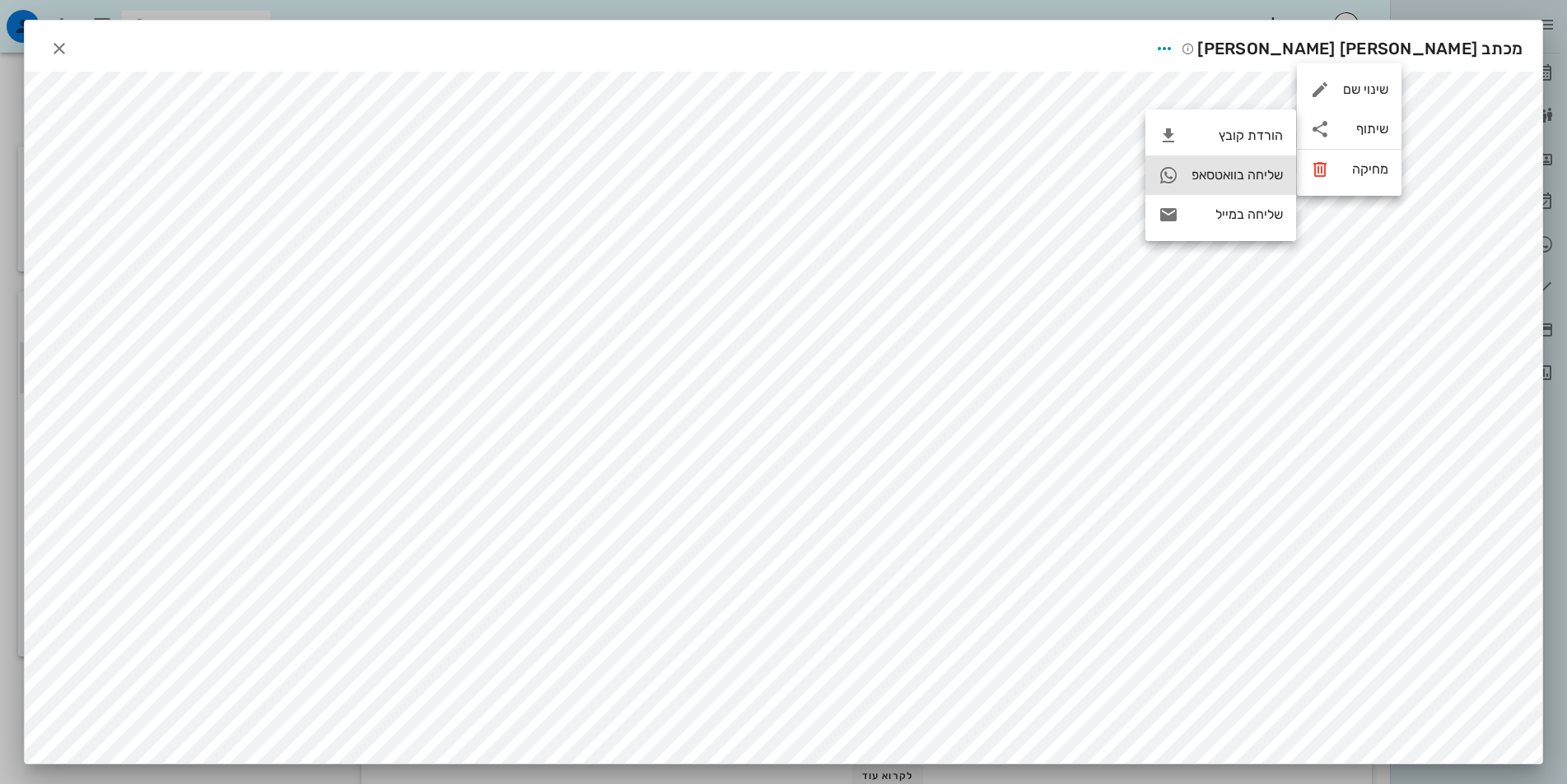
click at [1237, 177] on div "שליחה בוואטסאפ" at bounding box center [1237, 175] width 92 height 15
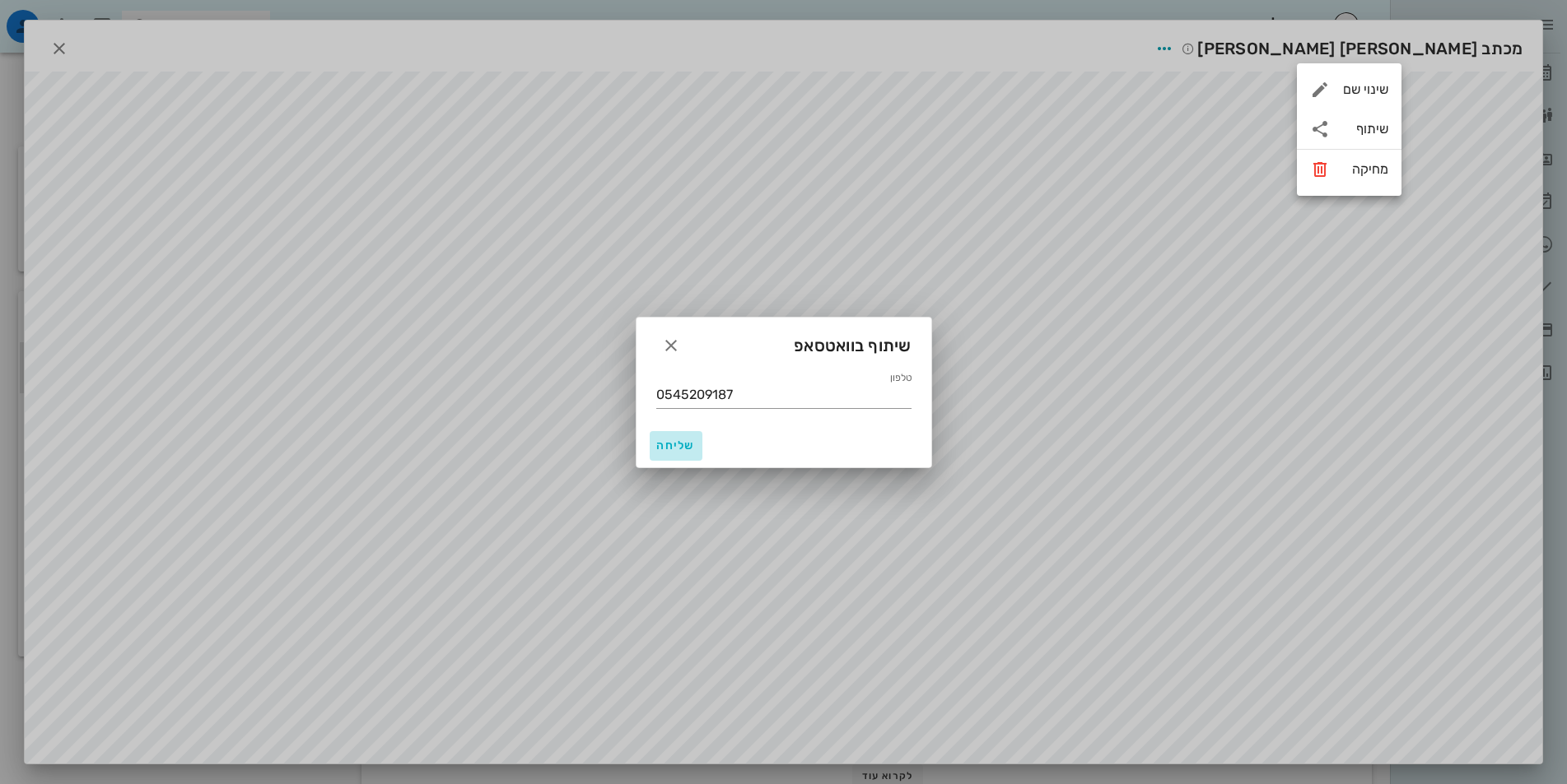
click at [677, 444] on span "שליחה" at bounding box center [676, 445] width 40 height 14
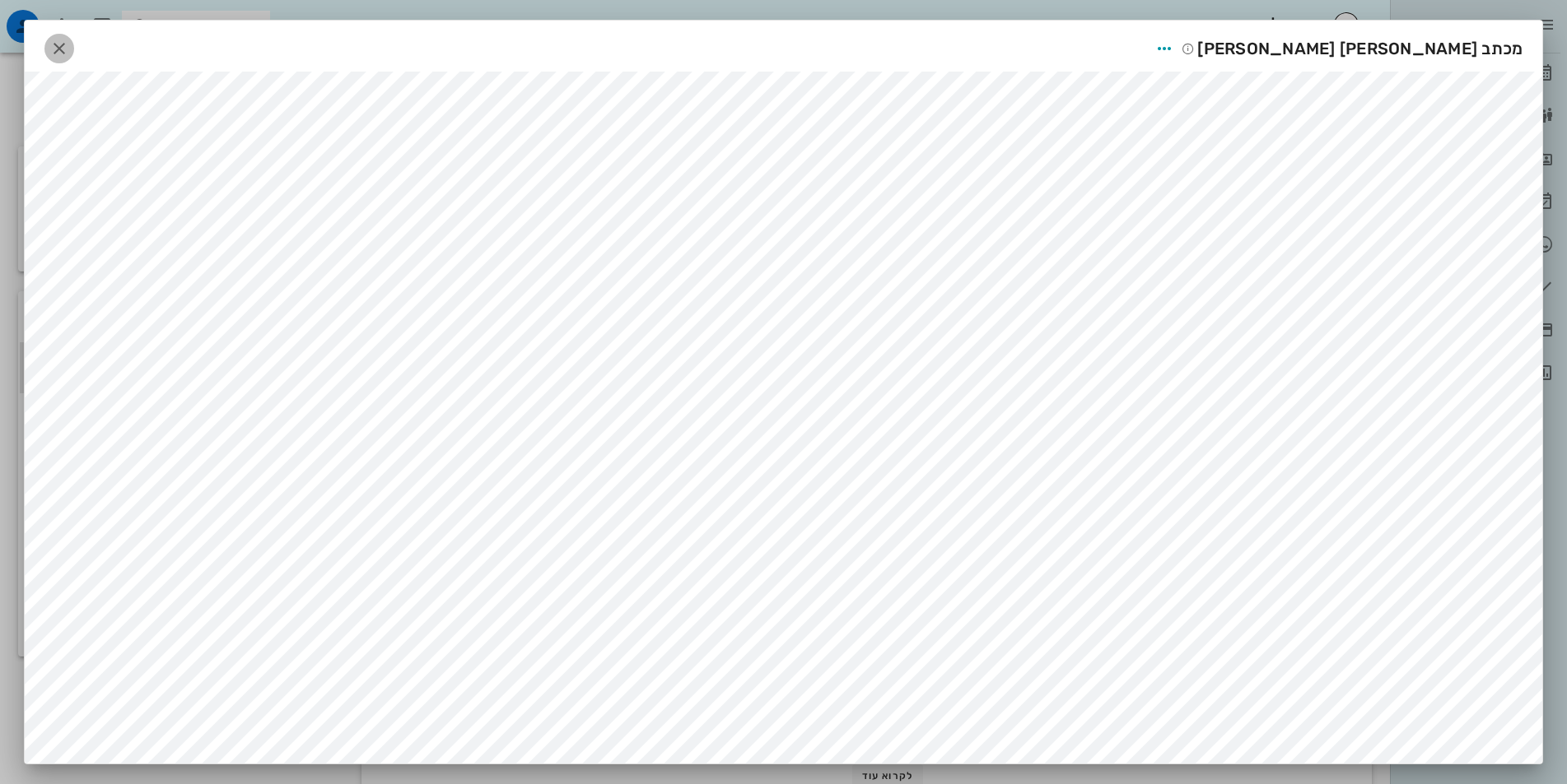
click at [69, 50] on icon "button" at bounding box center [59, 48] width 20 height 20
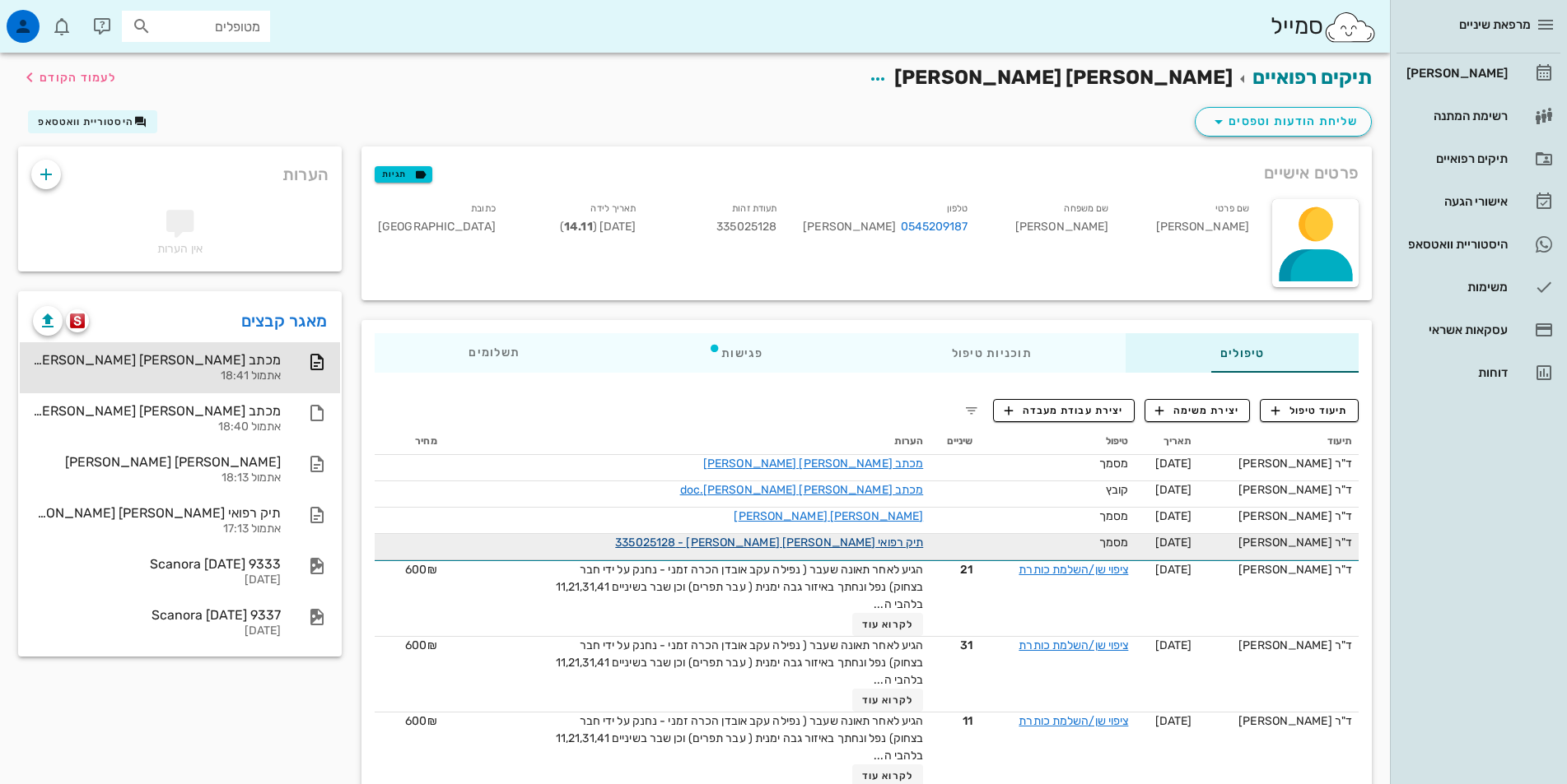
click at [829, 542] on link "תיק רפואי [PERSON_NAME] [PERSON_NAME] - 335025128" at bounding box center [769, 543] width 308 height 14
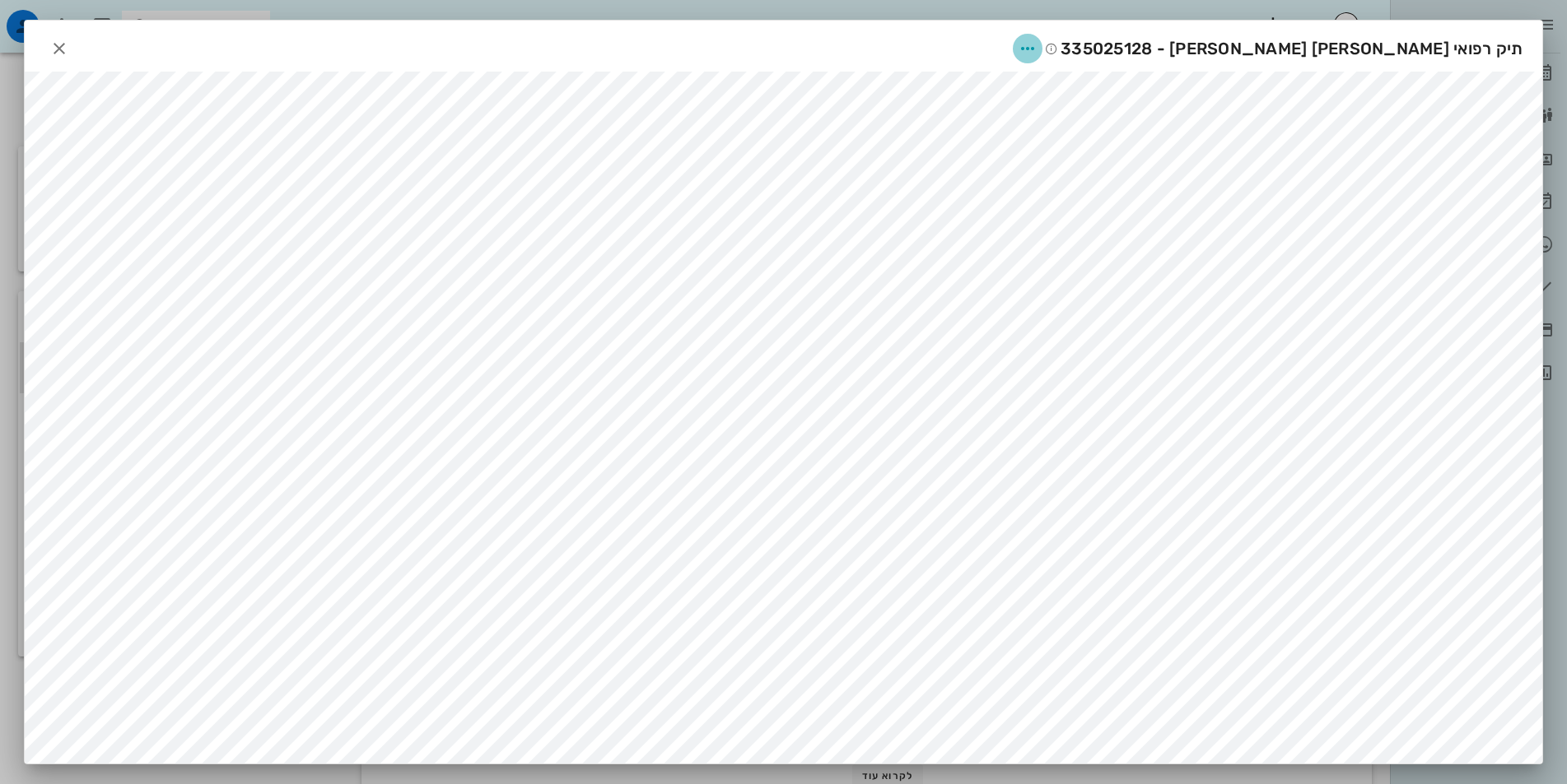
click at [1038, 51] on icon "button" at bounding box center [1027, 48] width 20 height 20
click at [1235, 126] on div "שיתוף" at bounding box center [1229, 128] width 45 height 15
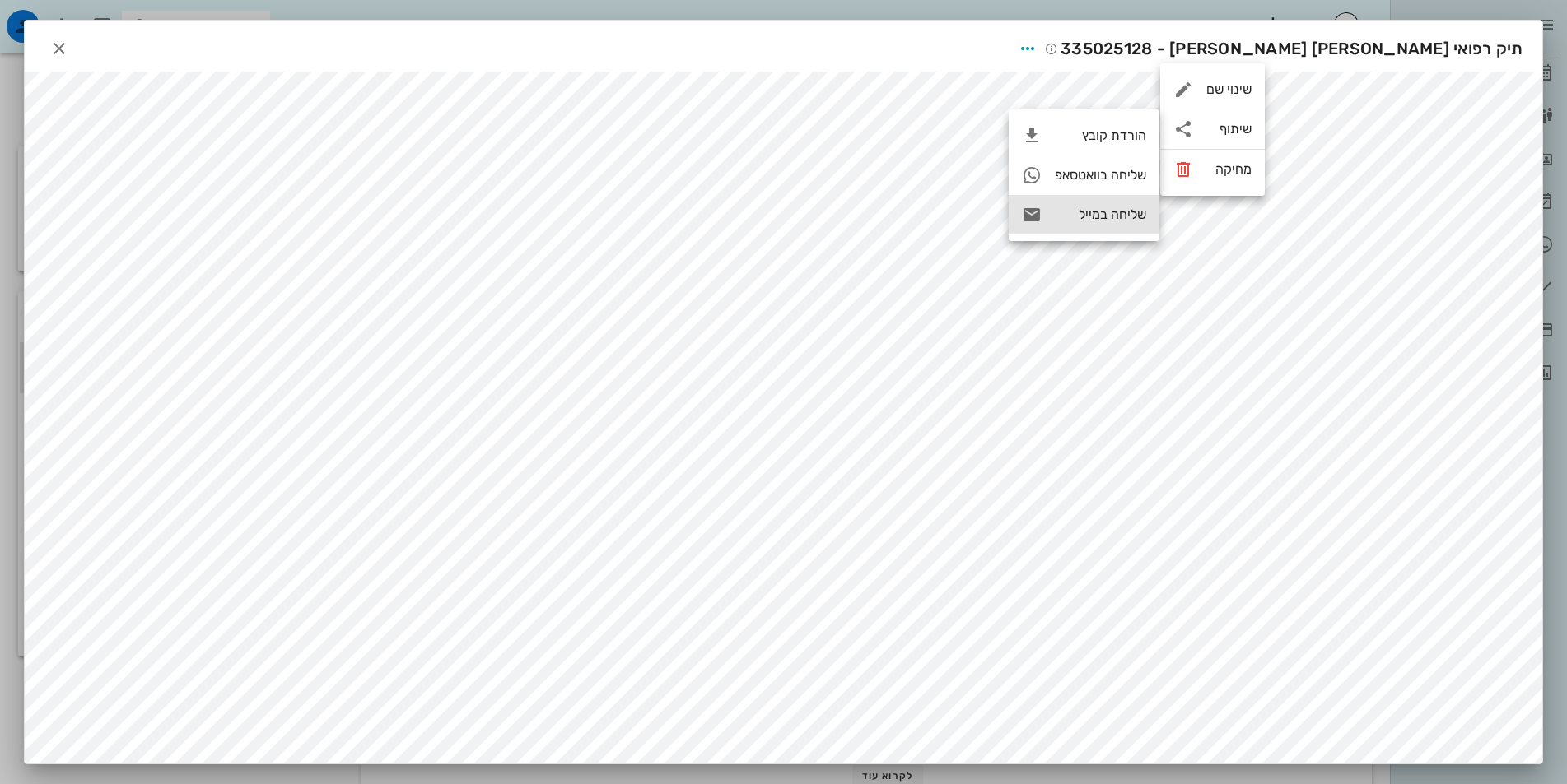
click at [1136, 217] on div "שליחה במייל" at bounding box center [1100, 214] width 92 height 15
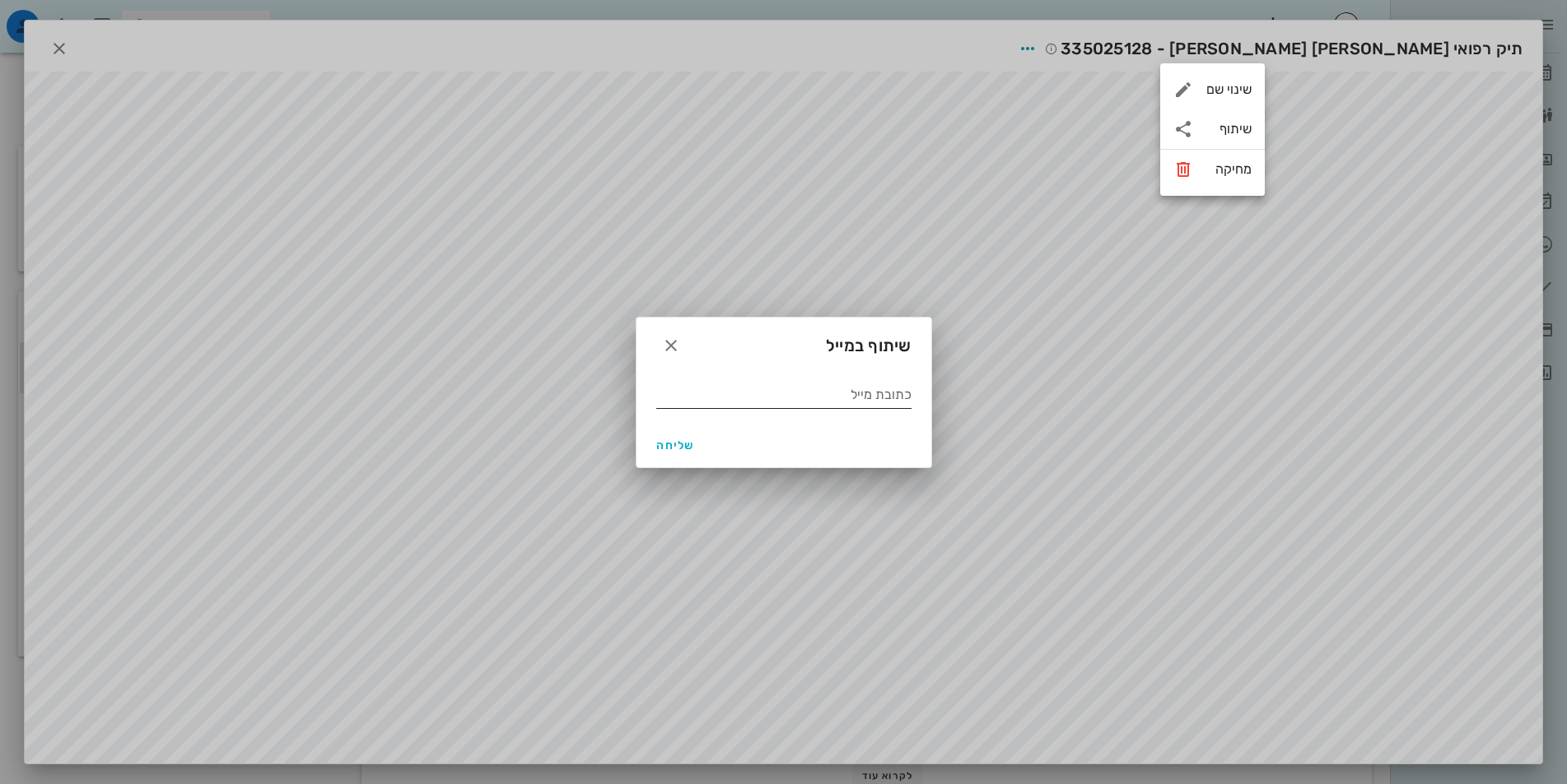
click at [820, 398] on input "כתובת מייל" at bounding box center [784, 395] width 255 height 26
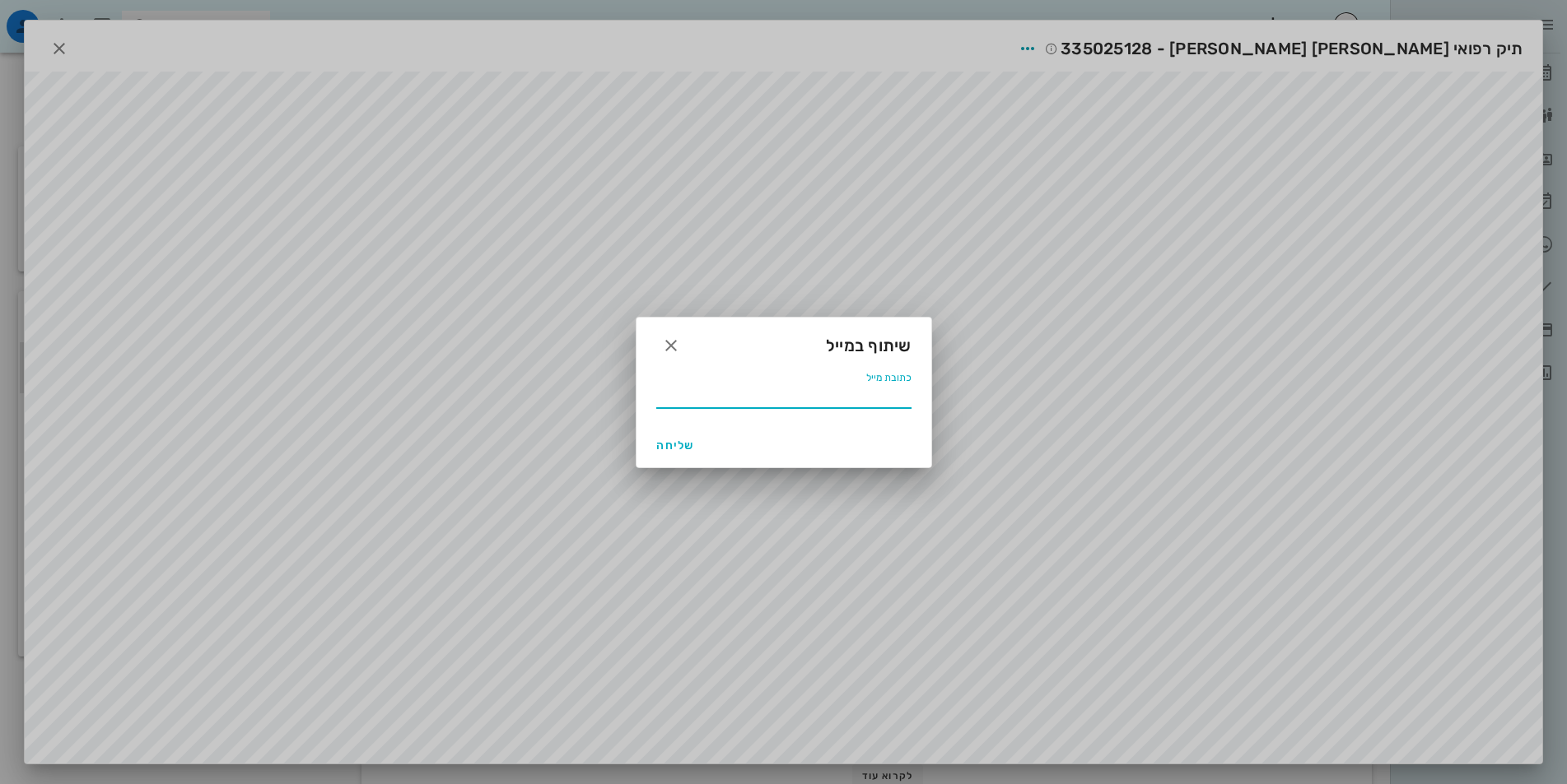
paste input "[EMAIL_ADDRESS][DOMAIN_NAME]"
type input "[EMAIL_ADDRESS][DOMAIN_NAME]"
click at [674, 446] on span "שליחה" at bounding box center [676, 445] width 40 height 14
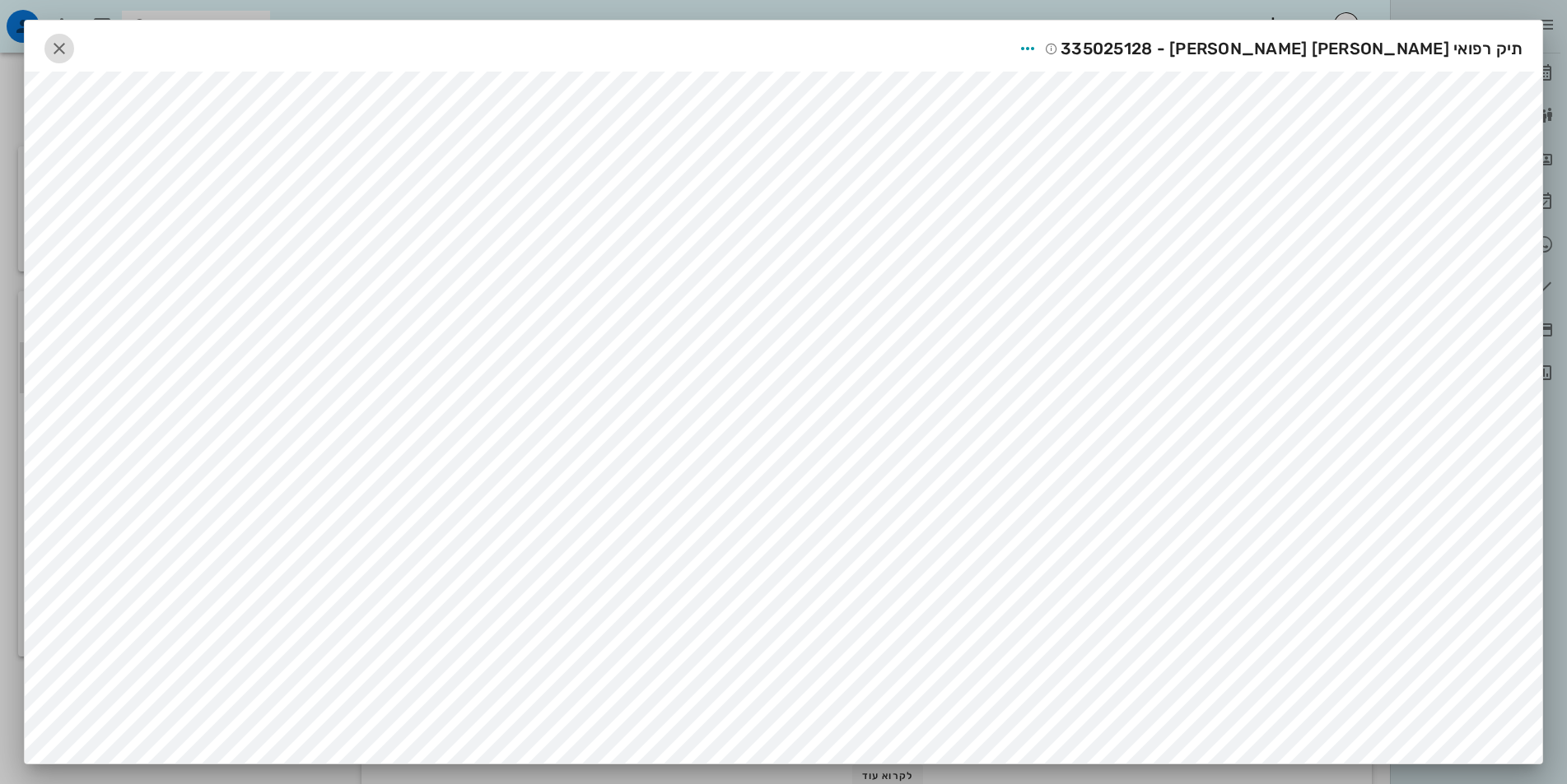
click at [60, 43] on icon "button" at bounding box center [59, 48] width 20 height 20
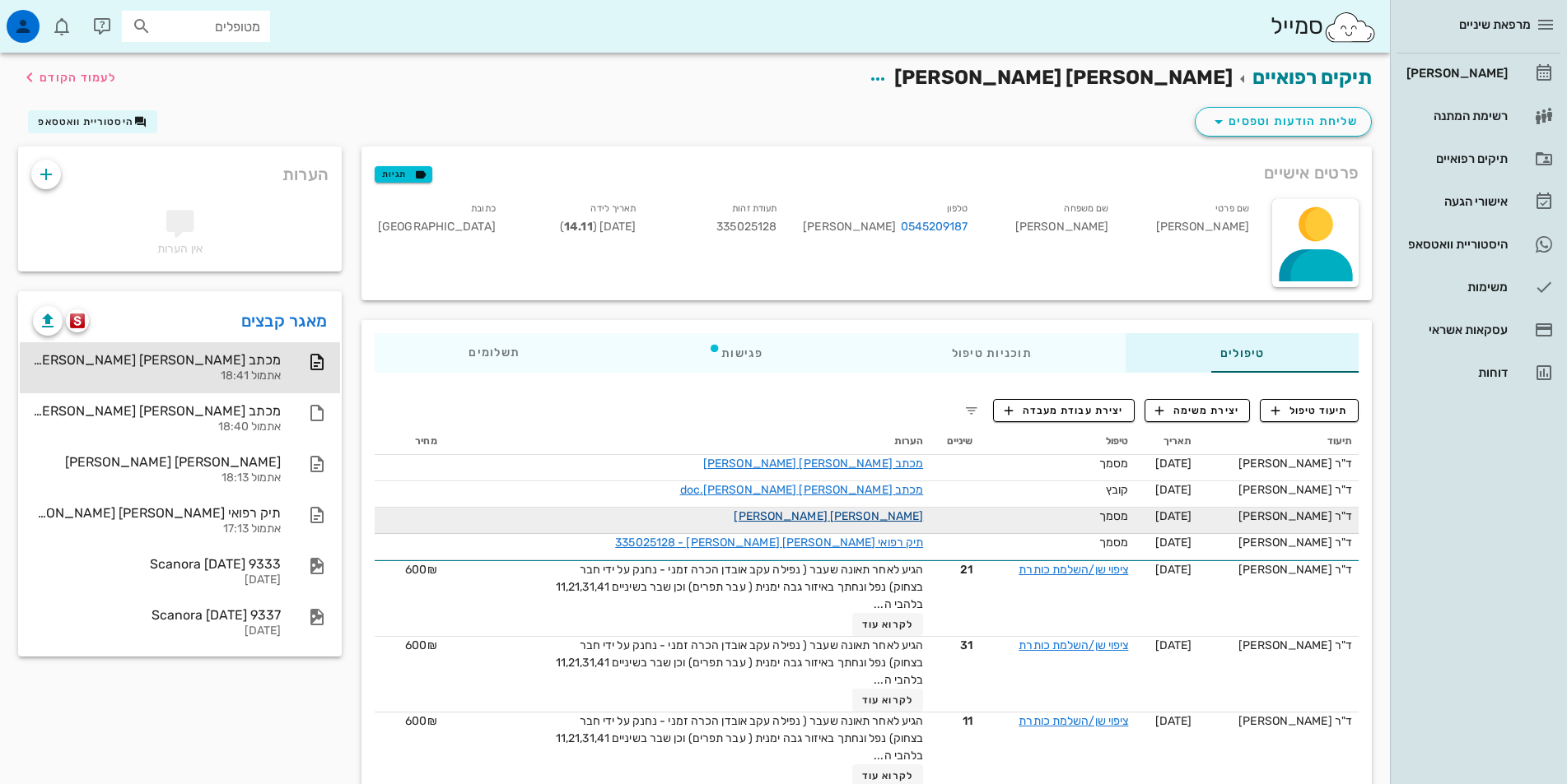
click at [819, 516] on link "[PERSON_NAME] [PERSON_NAME]" at bounding box center [828, 516] width 190 height 14
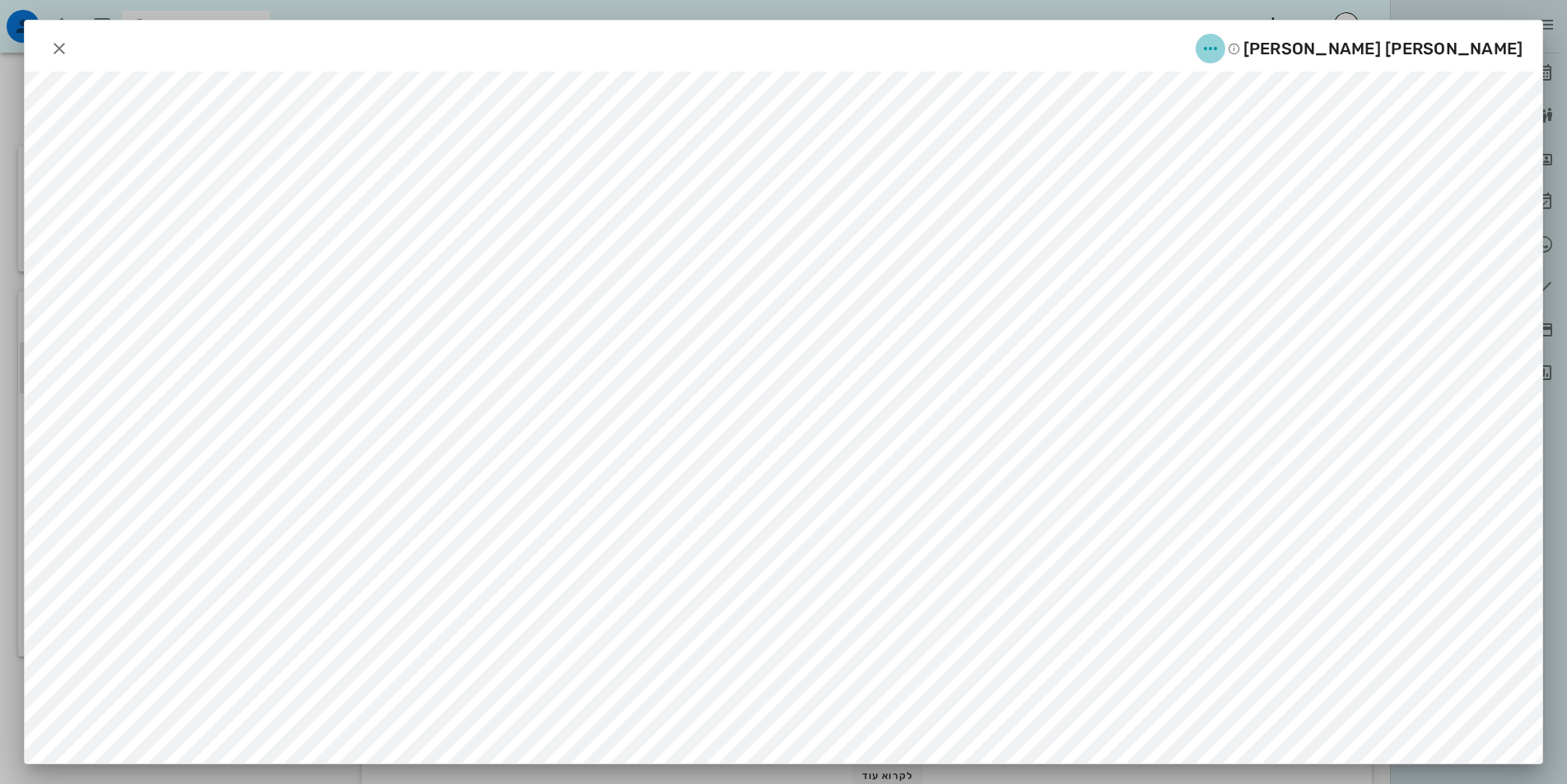
click at [1220, 48] on icon "button" at bounding box center [1210, 48] width 20 height 20
click at [1354, 123] on div "שיתוף" at bounding box center [1353, 128] width 45 height 15
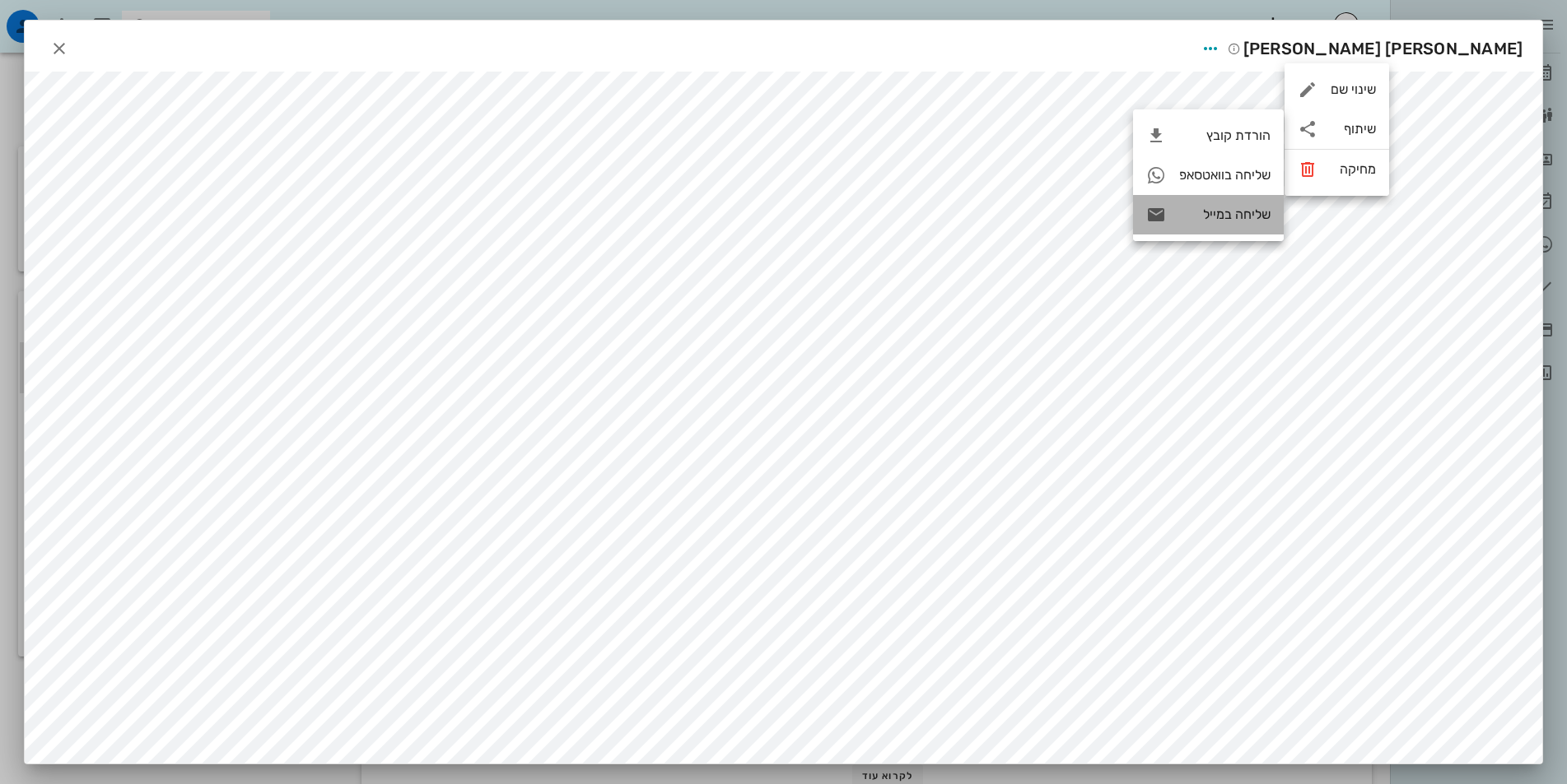
click at [1224, 212] on div "שליחה במייל" at bounding box center [1225, 214] width 92 height 15
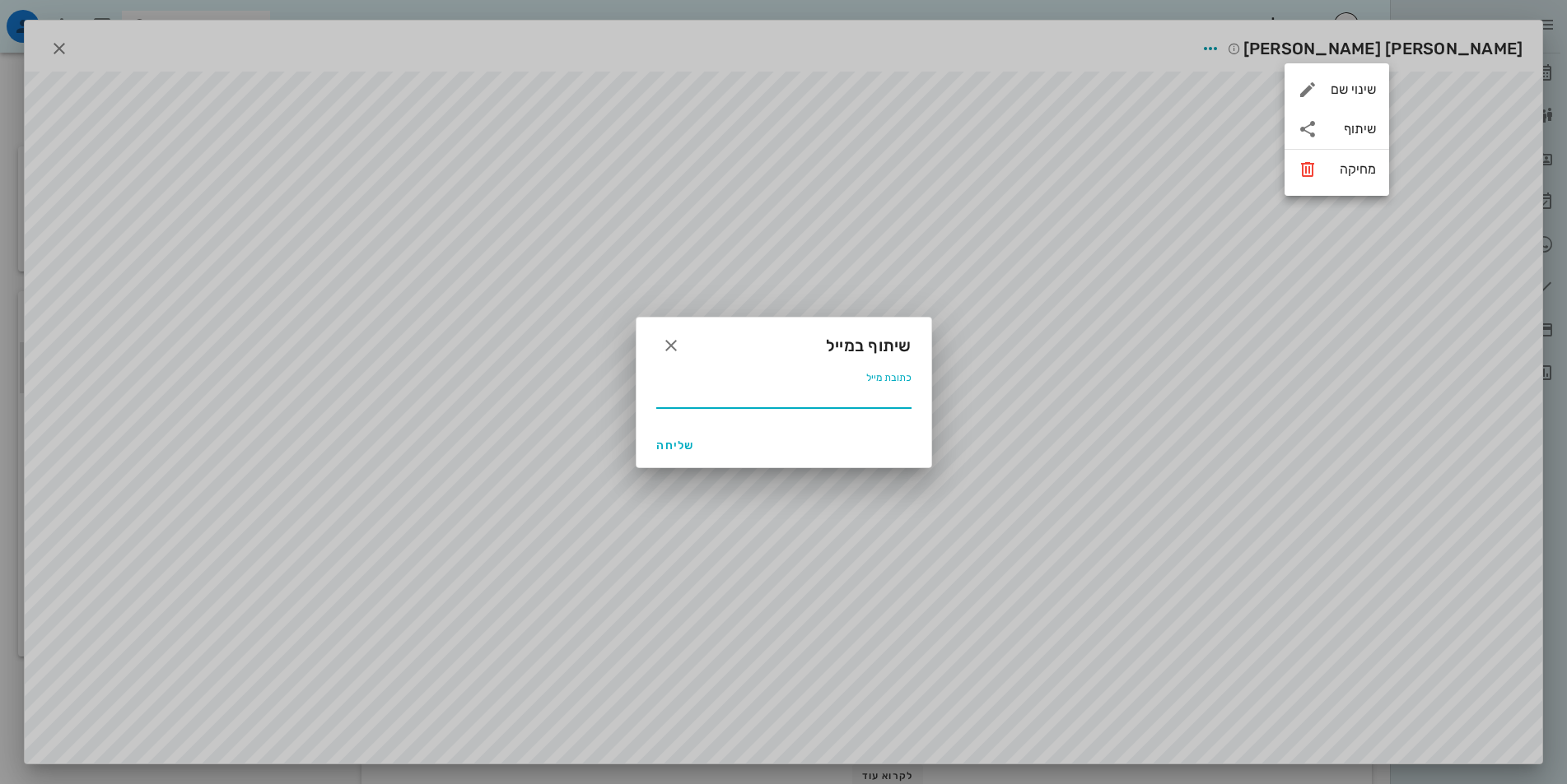
paste input "[EMAIL_ADDRESS][DOMAIN_NAME]"
type input "[EMAIL_ADDRESS][DOMAIN_NAME]"
click at [678, 444] on span "שליחה" at bounding box center [676, 445] width 40 height 14
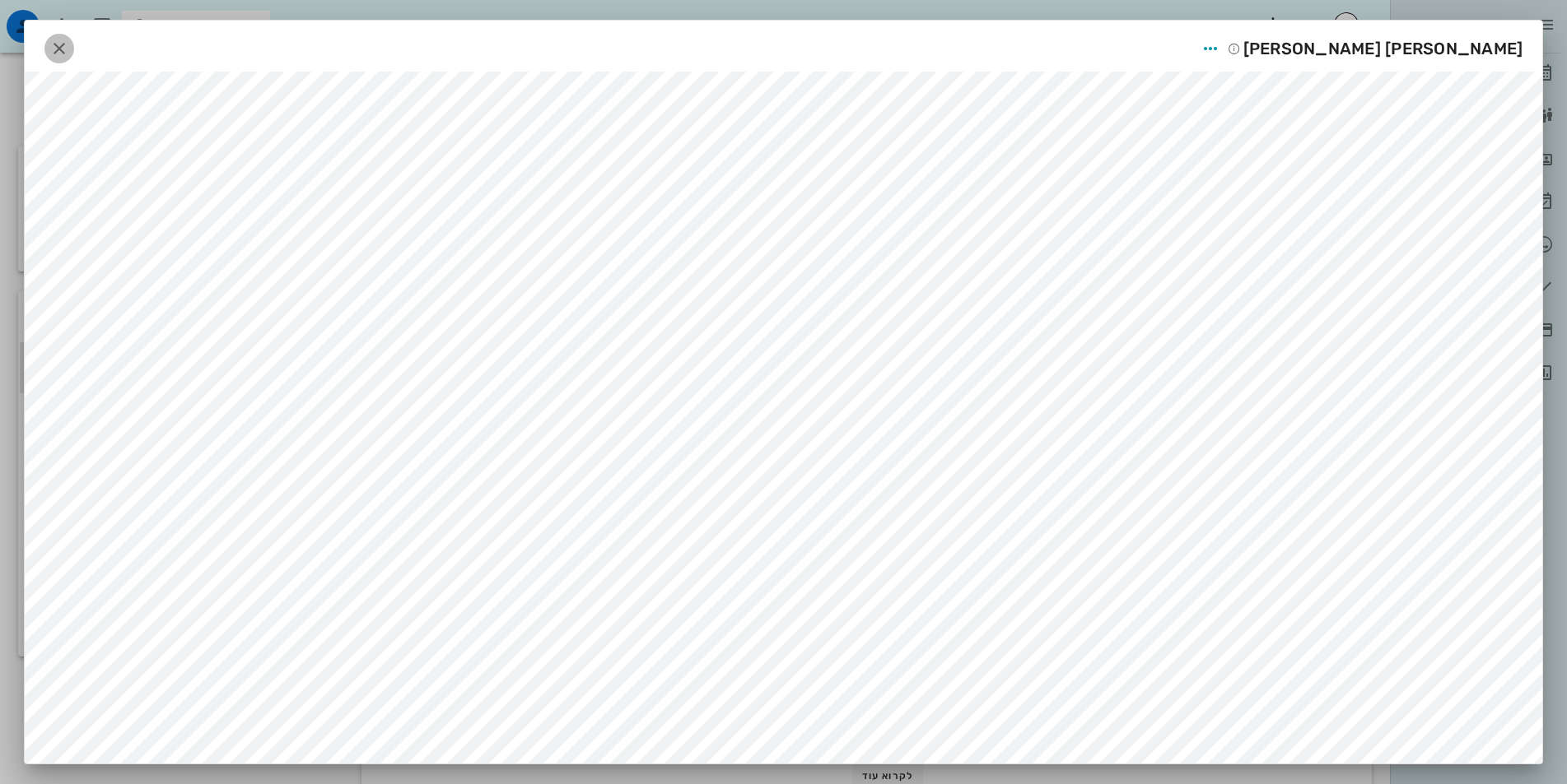
click at [60, 51] on icon "button" at bounding box center [59, 48] width 20 height 20
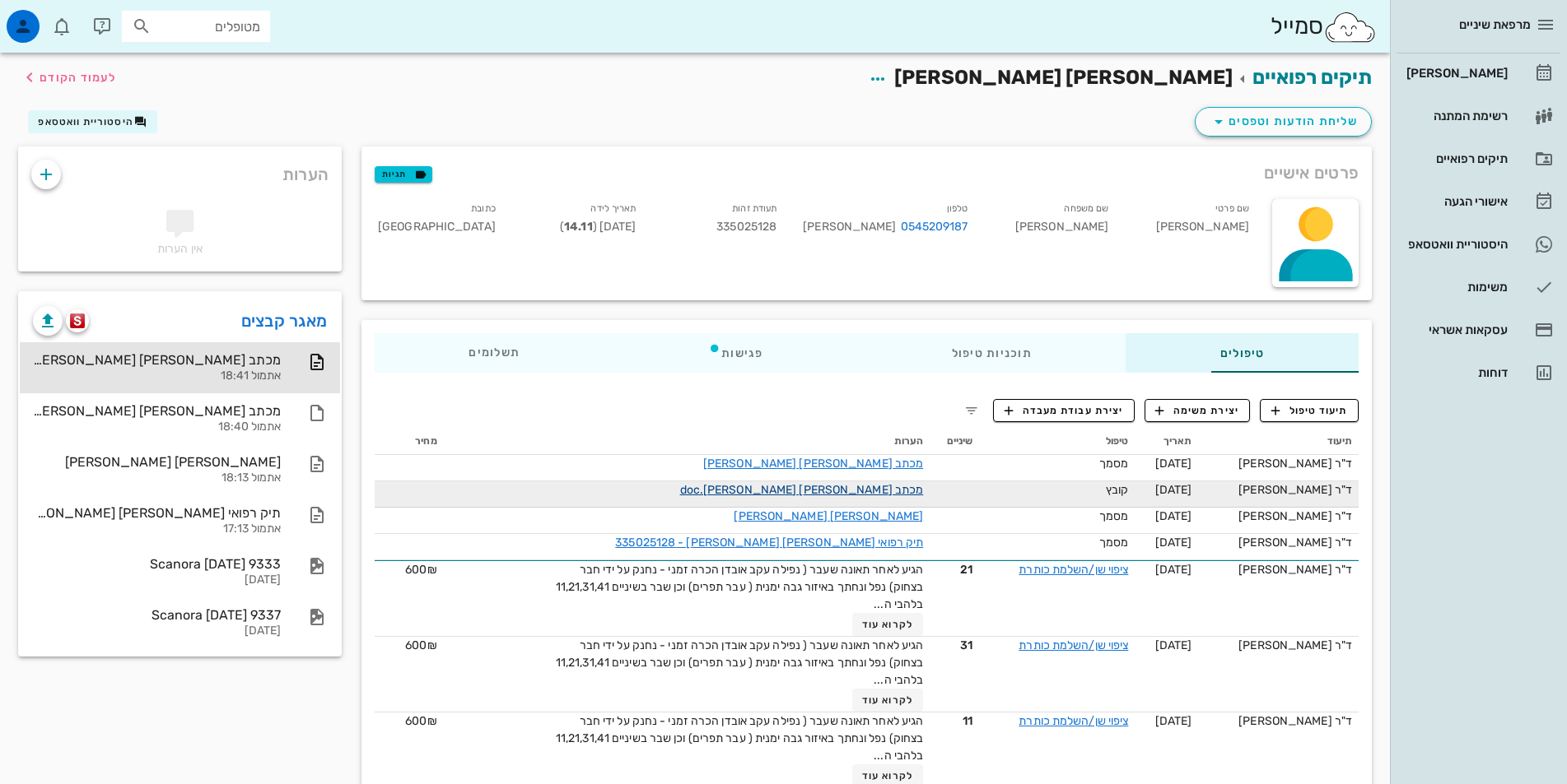
click at [850, 486] on link "מכתב [PERSON_NAME] [PERSON_NAME].doc" at bounding box center [801, 490] width 244 height 14
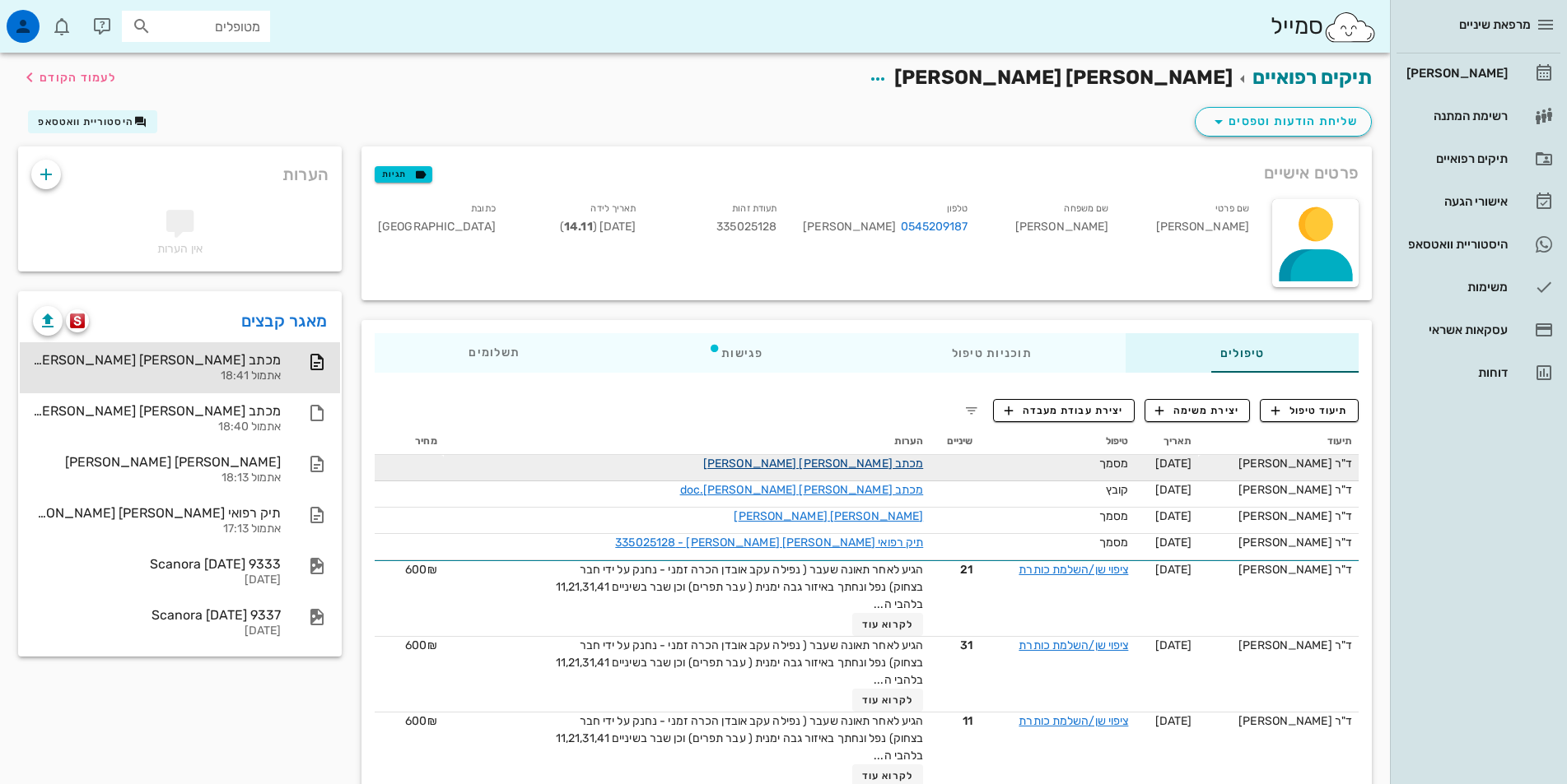
click at [843, 468] on link "מכתב [PERSON_NAME] [PERSON_NAME]" at bounding box center [813, 464] width 220 height 14
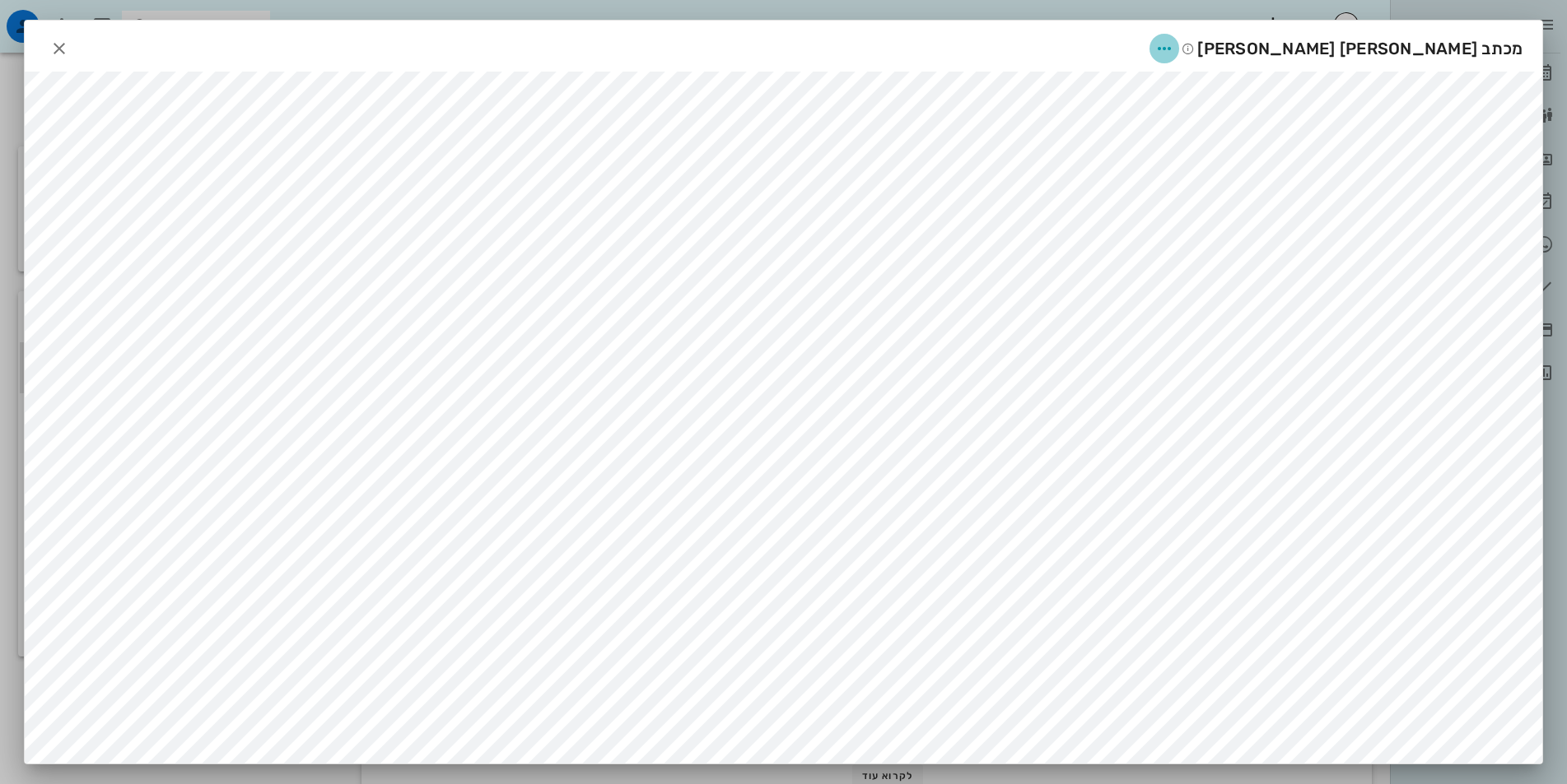
click at [1174, 47] on icon "button" at bounding box center [1164, 48] width 20 height 20
click at [1349, 131] on div "שיתוף" at bounding box center [1365, 128] width 45 height 15
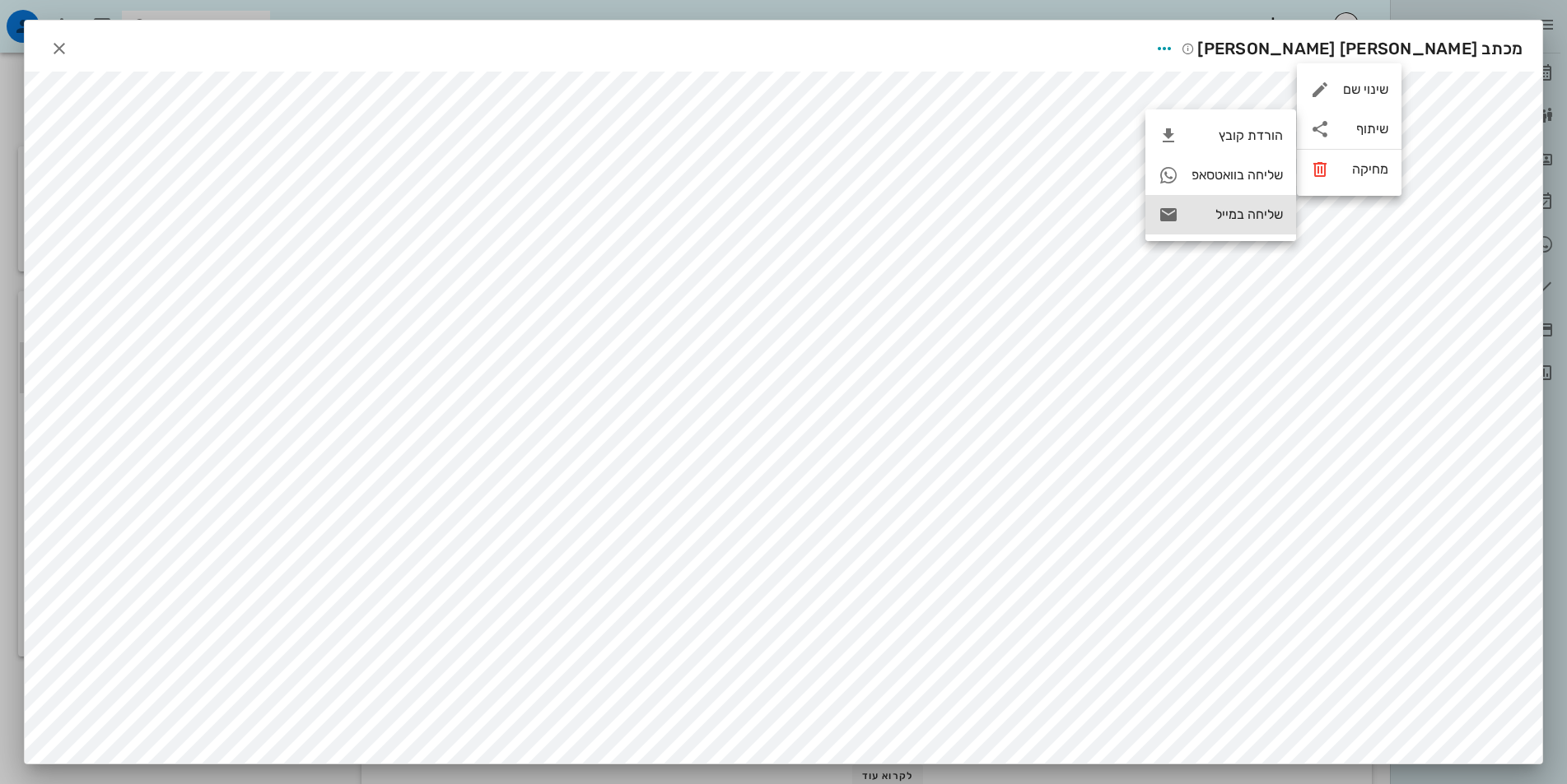
click at [1224, 217] on div "שליחה במייל" at bounding box center [1237, 214] width 92 height 15
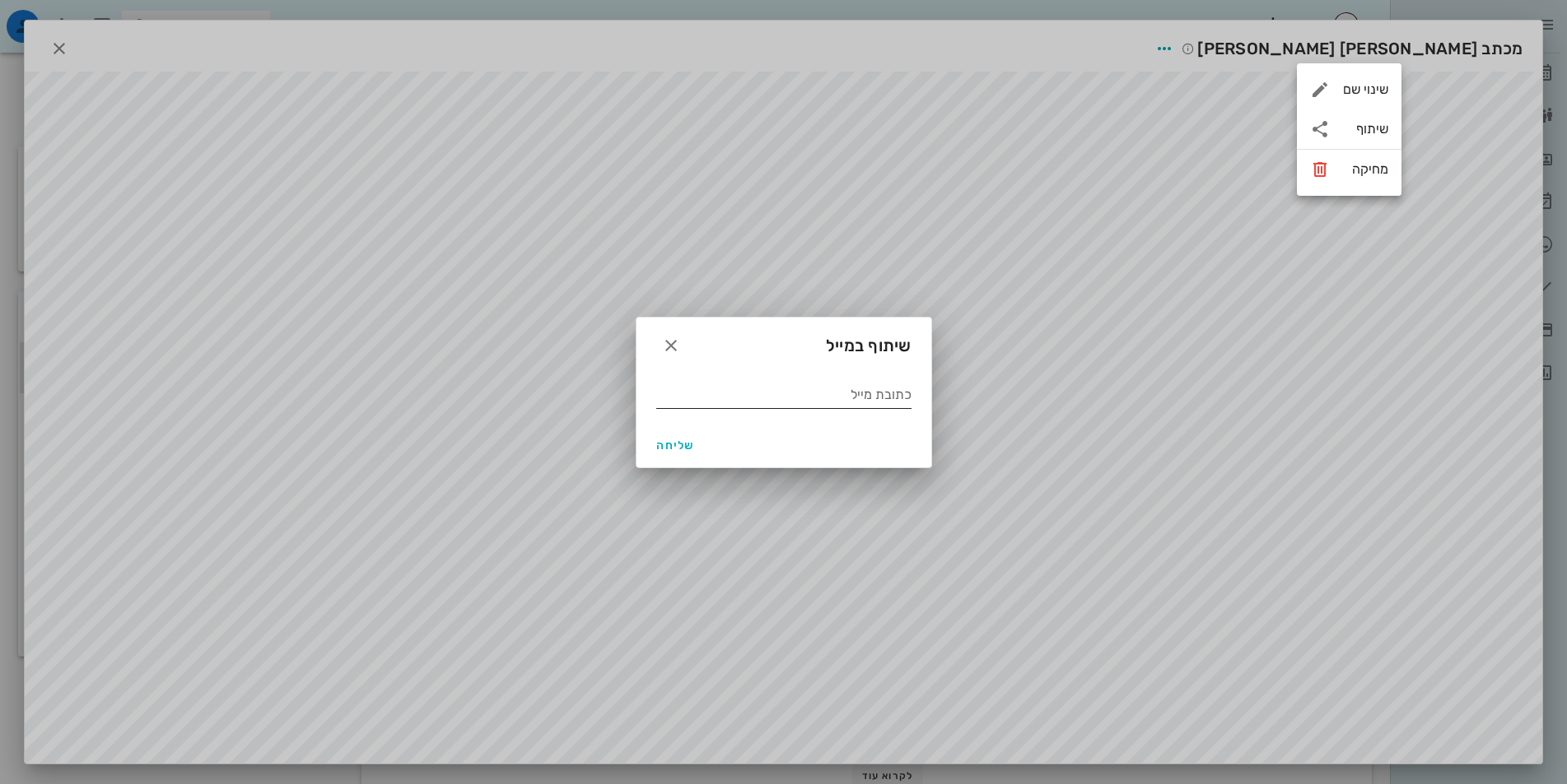
click at [807, 400] on input "כתובת מייל" at bounding box center [784, 395] width 255 height 26
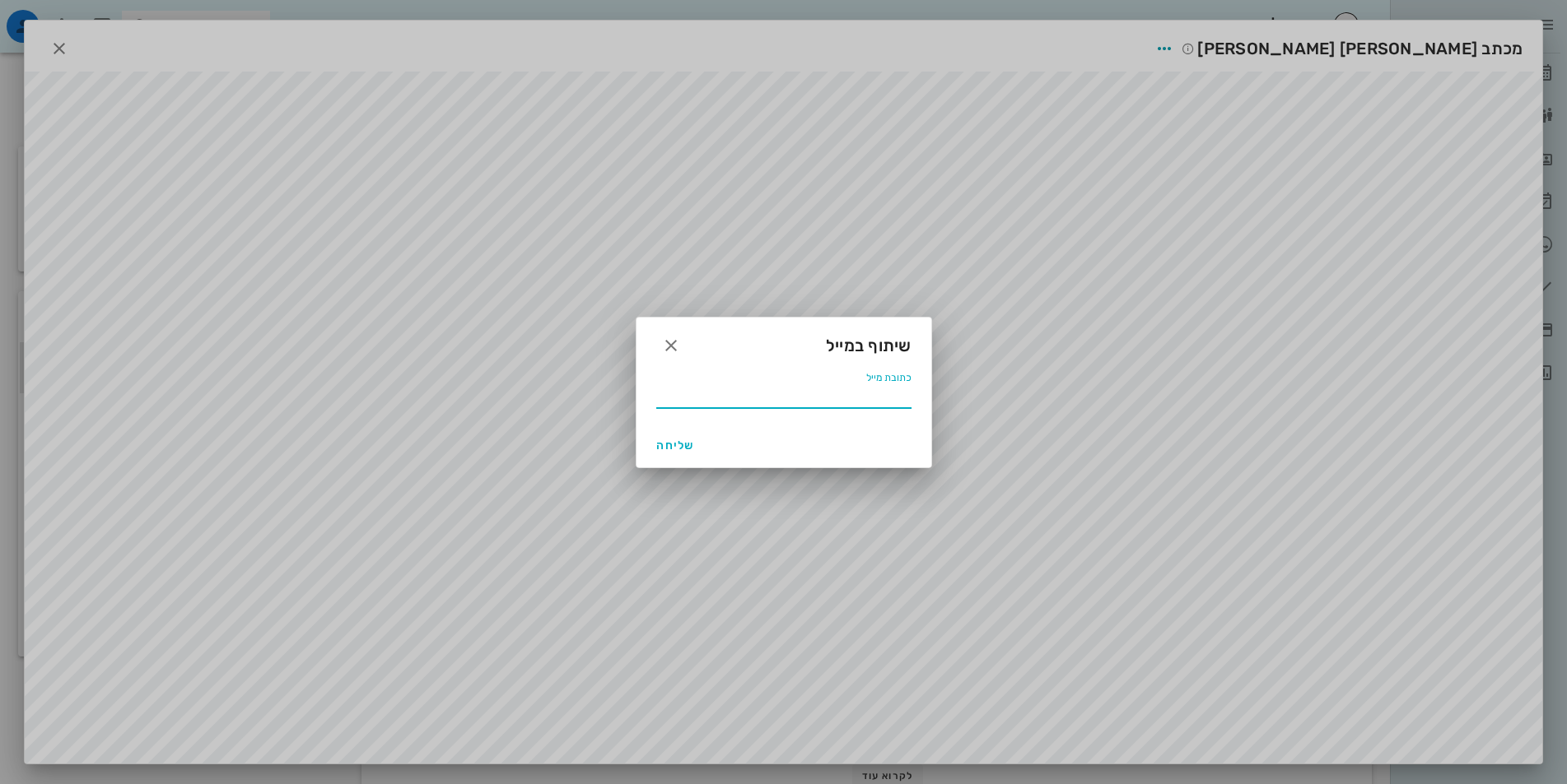
paste input "[EMAIL_ADDRESS][DOMAIN_NAME]"
type input "[EMAIL_ADDRESS][DOMAIN_NAME]"
click at [682, 448] on span "שליחה" at bounding box center [676, 445] width 40 height 14
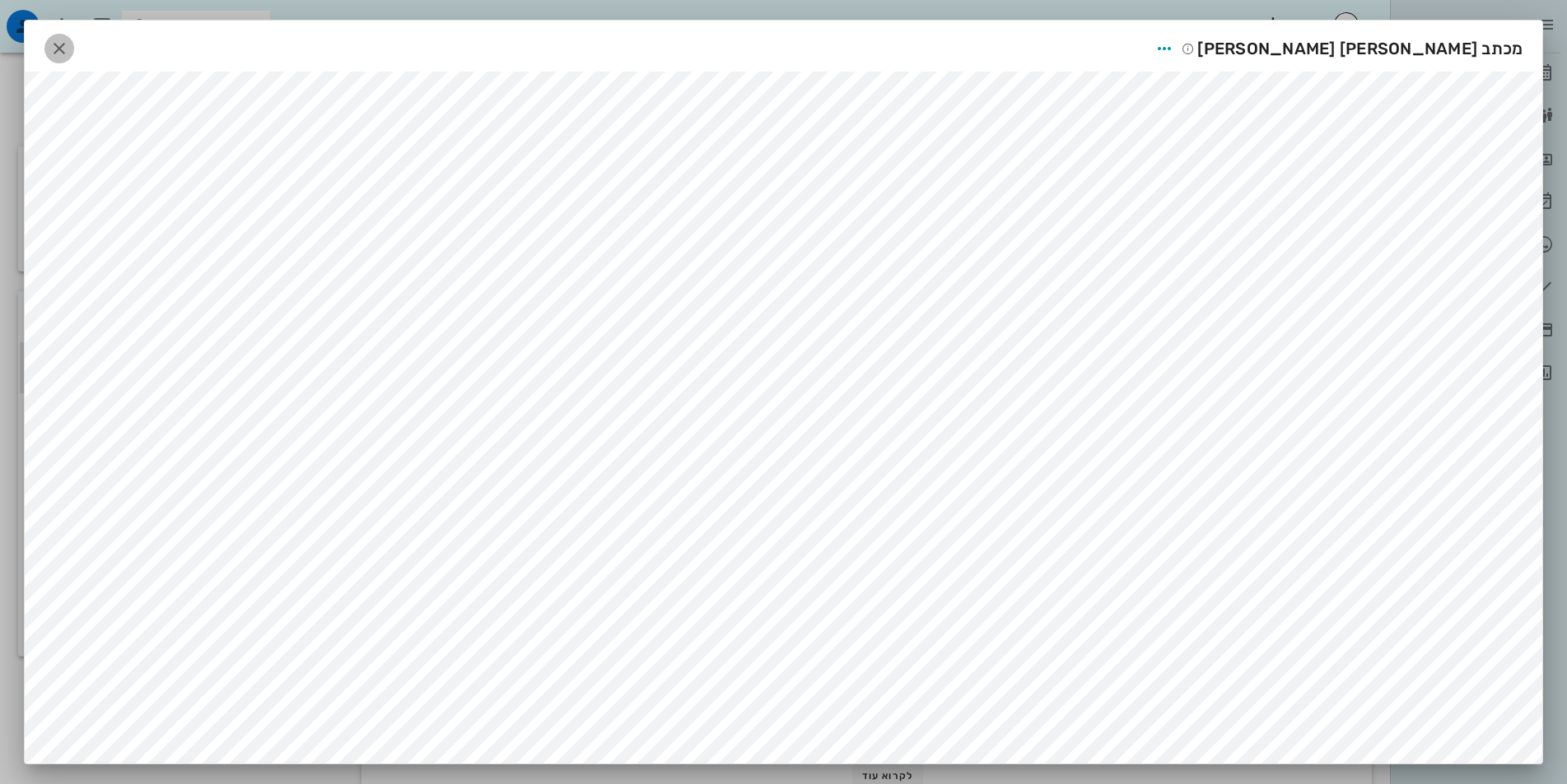
click at [65, 50] on icon "button" at bounding box center [59, 48] width 20 height 20
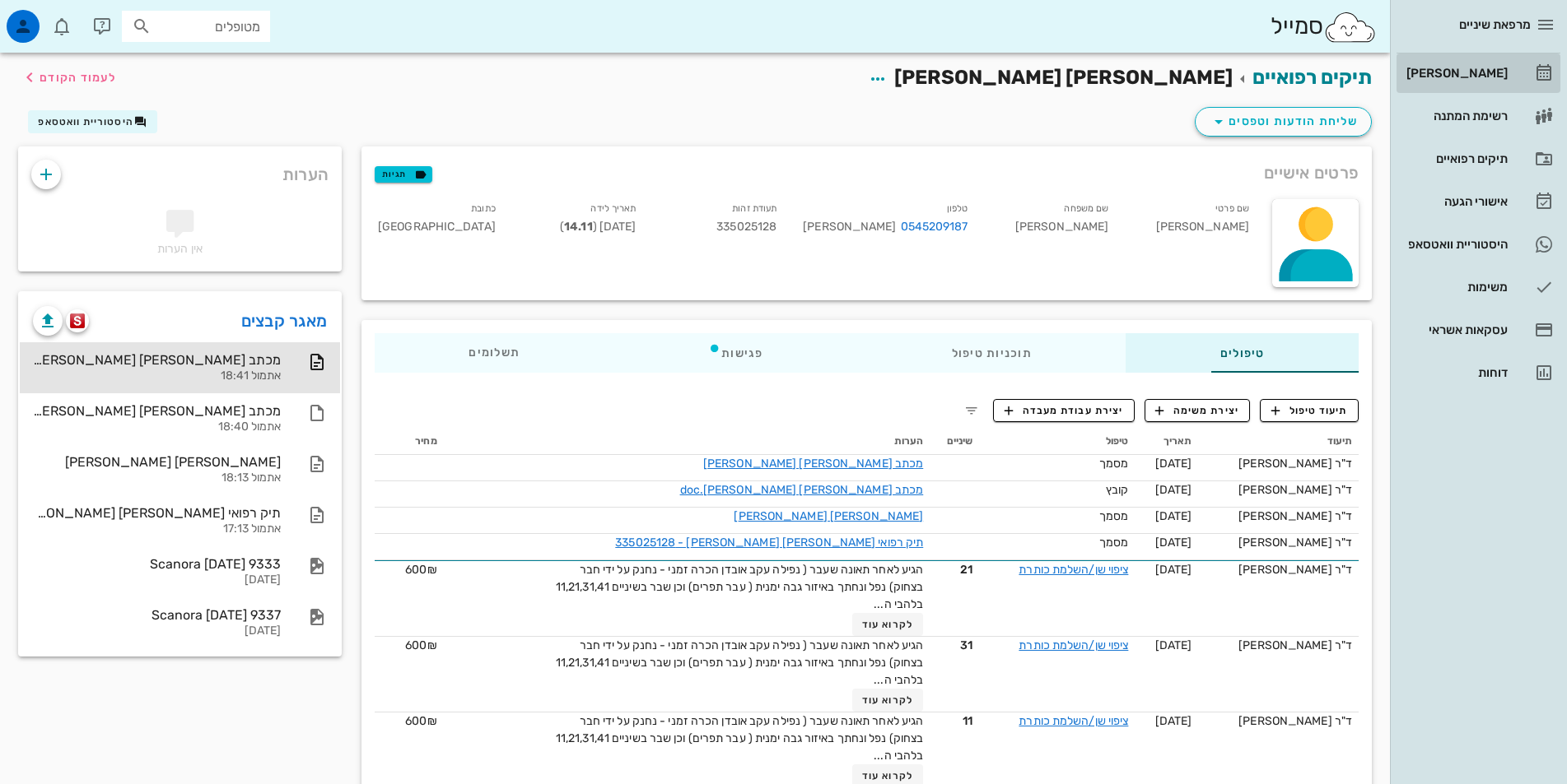
click at [1479, 70] on div "[PERSON_NAME]" at bounding box center [1455, 73] width 105 height 14
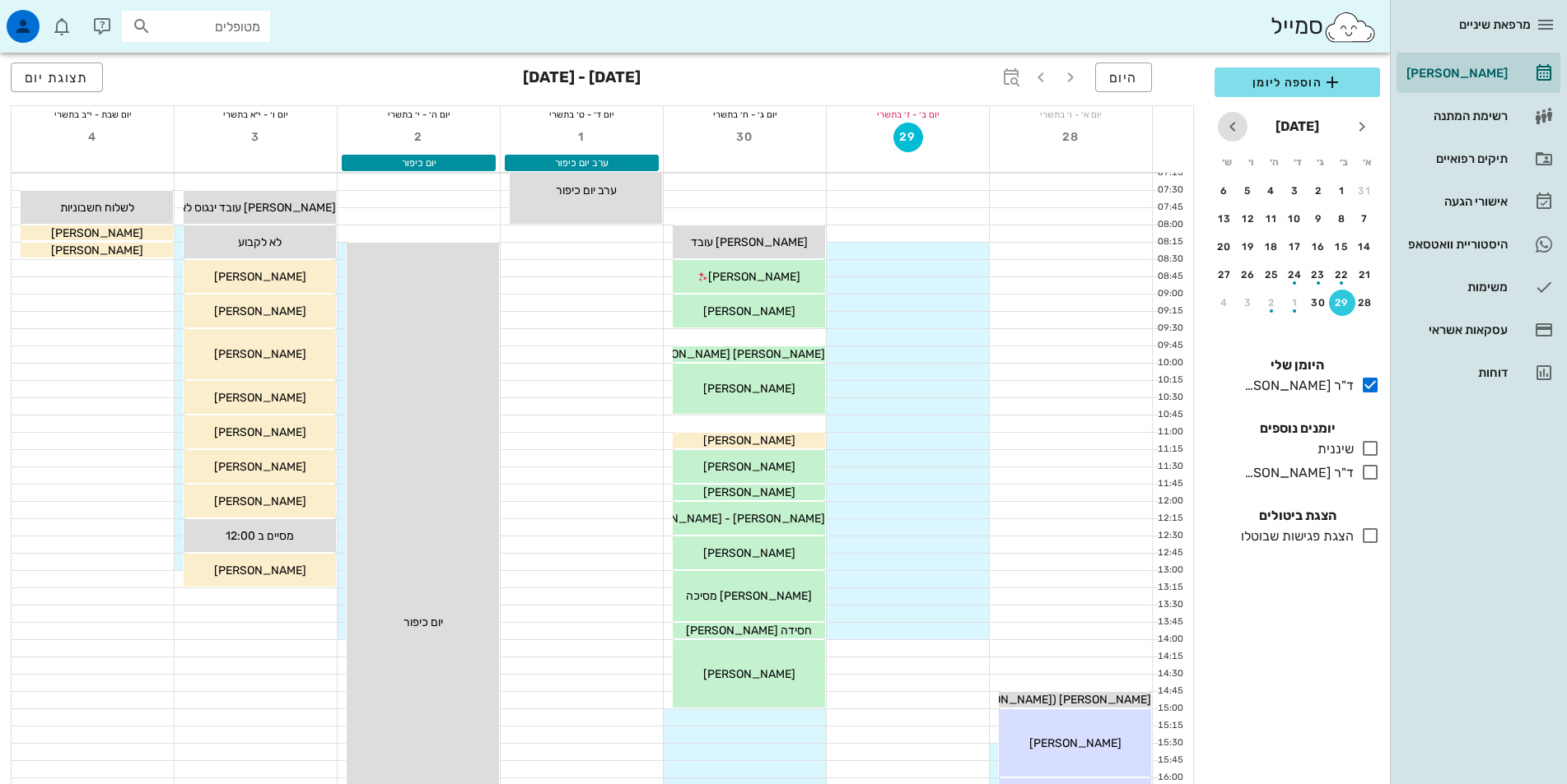
click at [1230, 126] on icon "חודש הבא" at bounding box center [1232, 127] width 20 height 20
click at [1225, 301] on div "1" at bounding box center [1224, 303] width 26 height 12
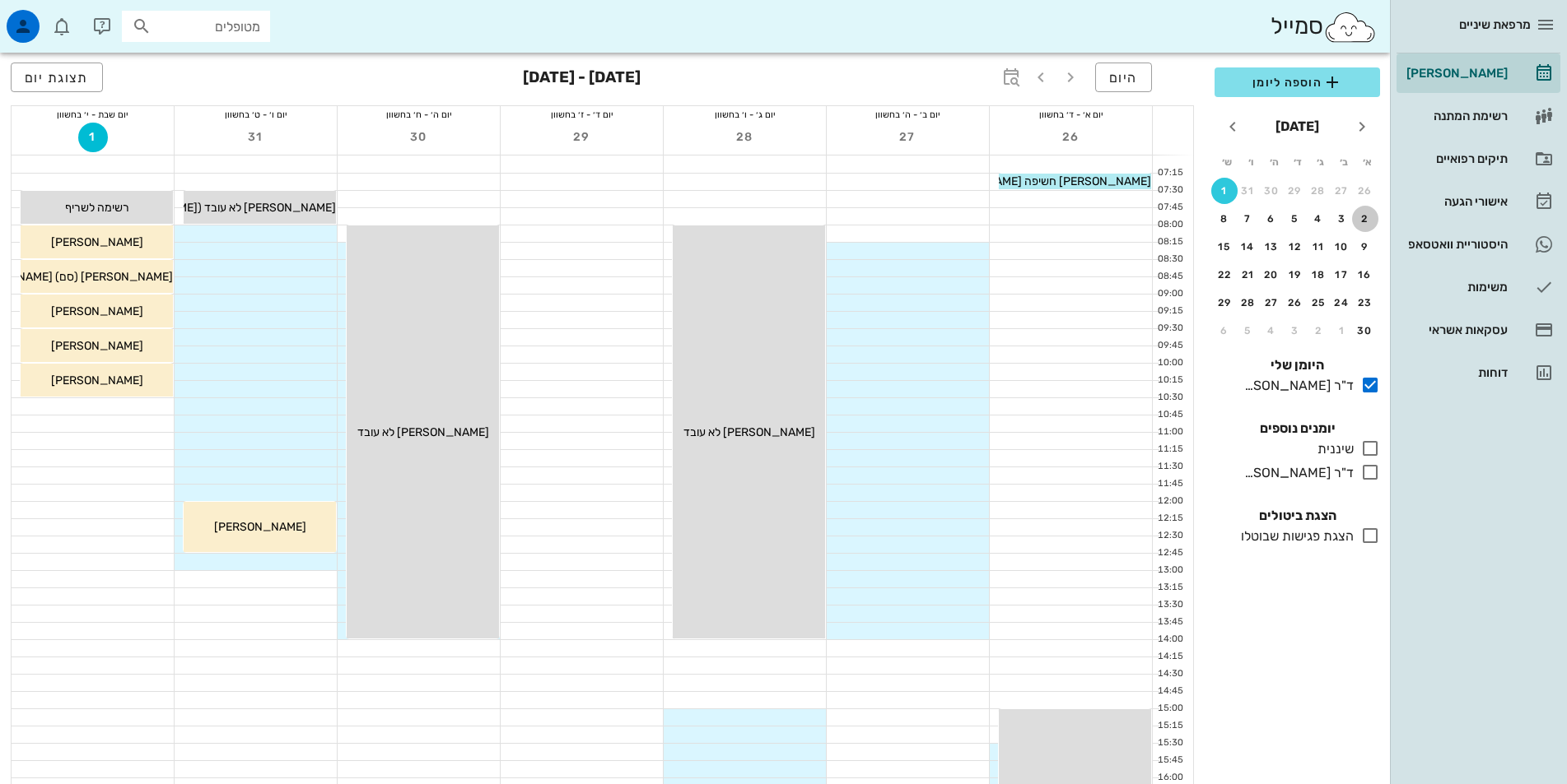
click at [1360, 220] on div "2" at bounding box center [1365, 219] width 26 height 12
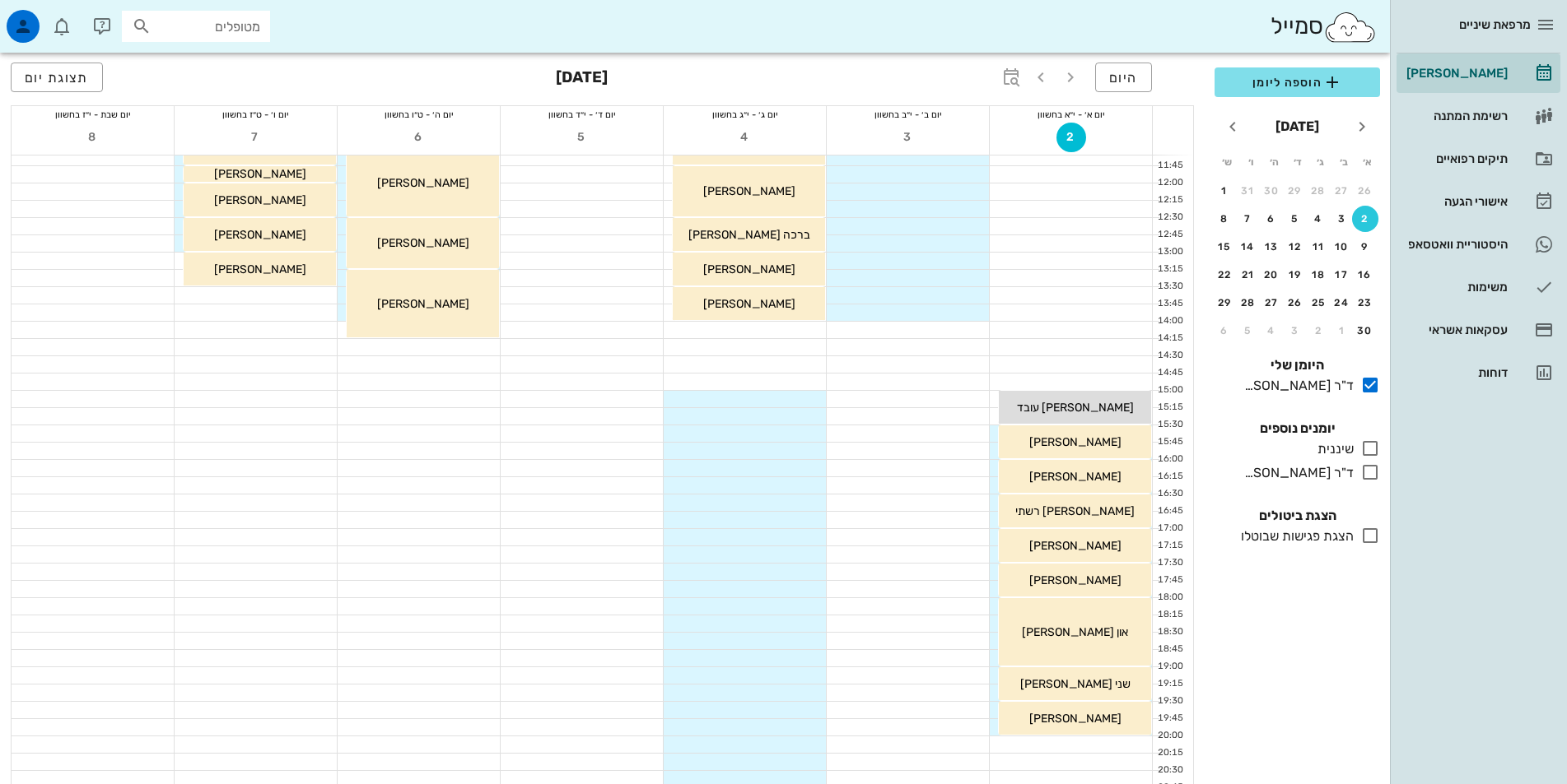
scroll to position [411, 0]
